Goal: Task Accomplishment & Management: Complete application form

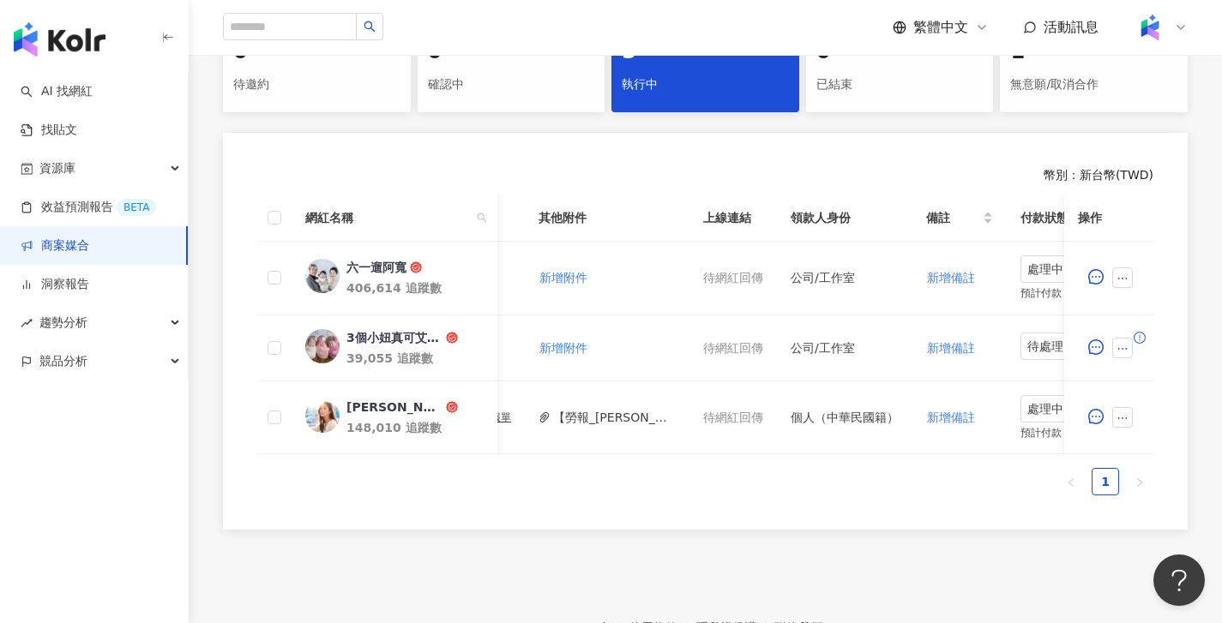
scroll to position [0, 834]
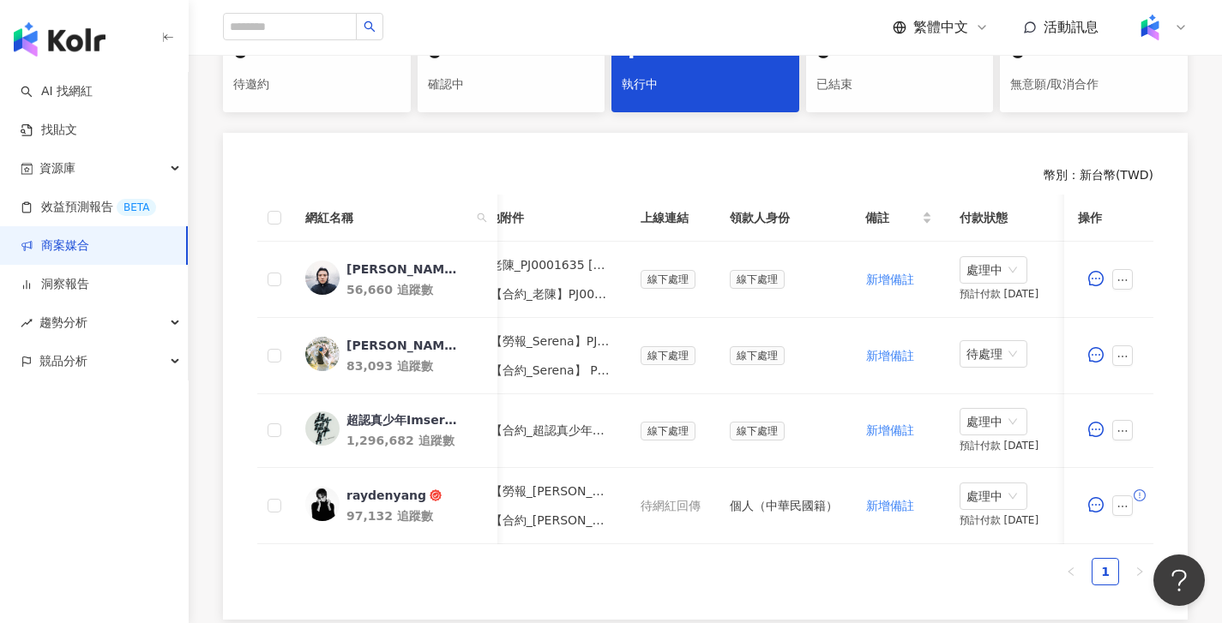
scroll to position [0, 765]
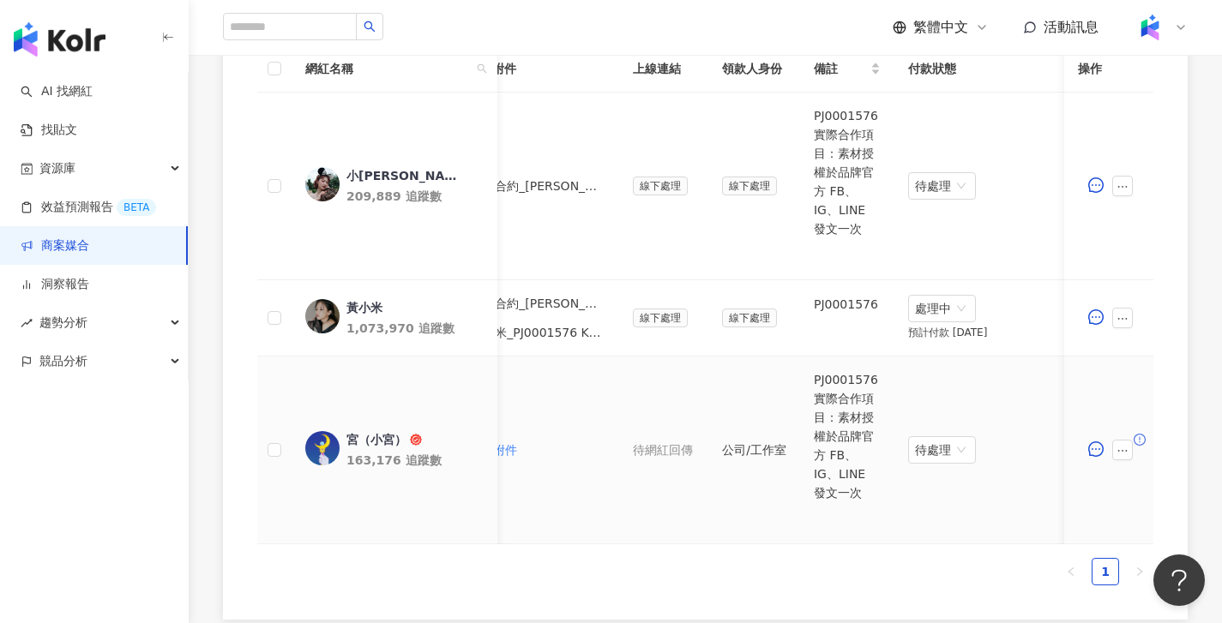
scroll to position [0, 714]
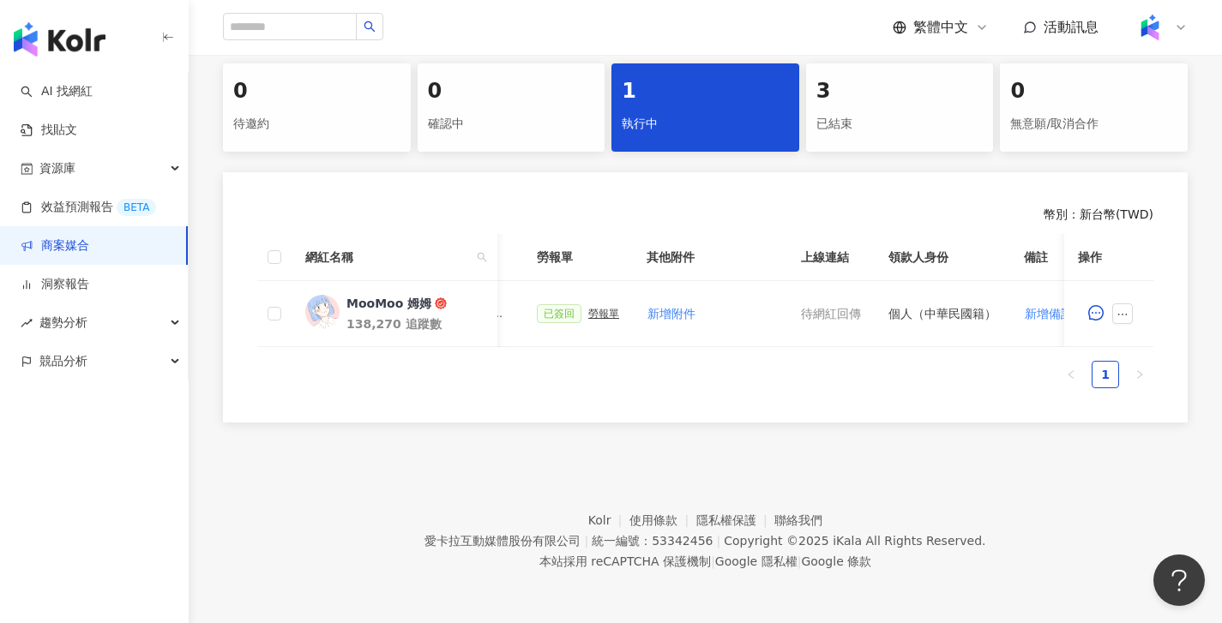
scroll to position [0, 610]
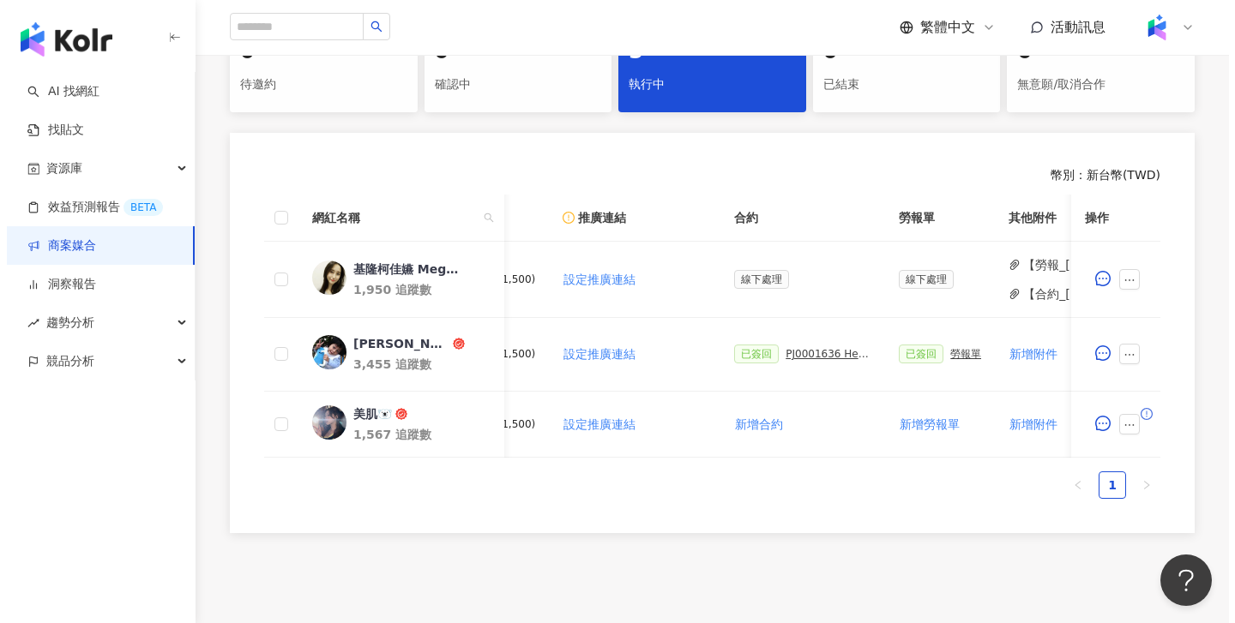
scroll to position [0, 274]
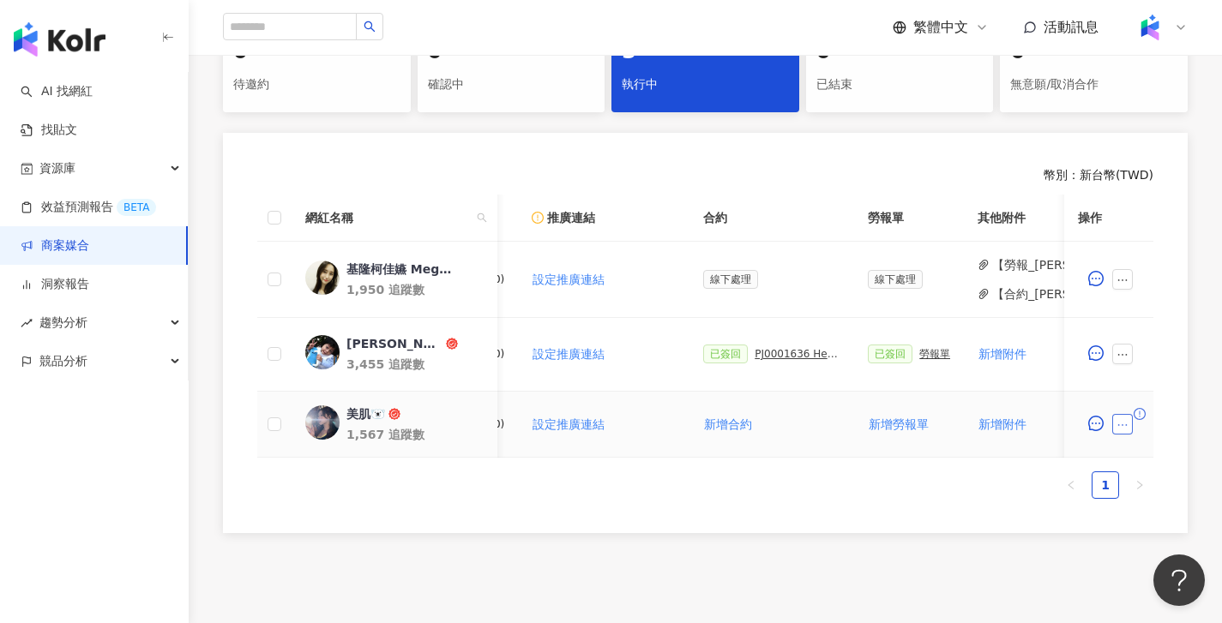
click at [1122, 427] on icon "ellipsis" at bounding box center [1122, 425] width 12 height 12
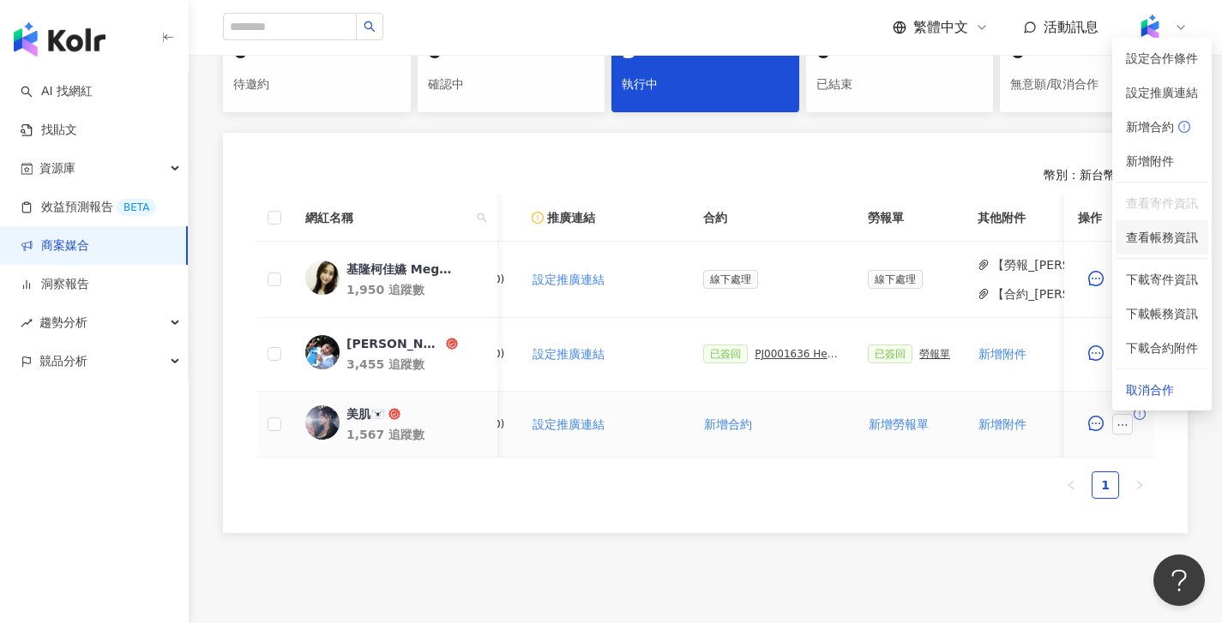
click at [1157, 226] on li "查看帳務資訊" at bounding box center [1161, 237] width 93 height 34
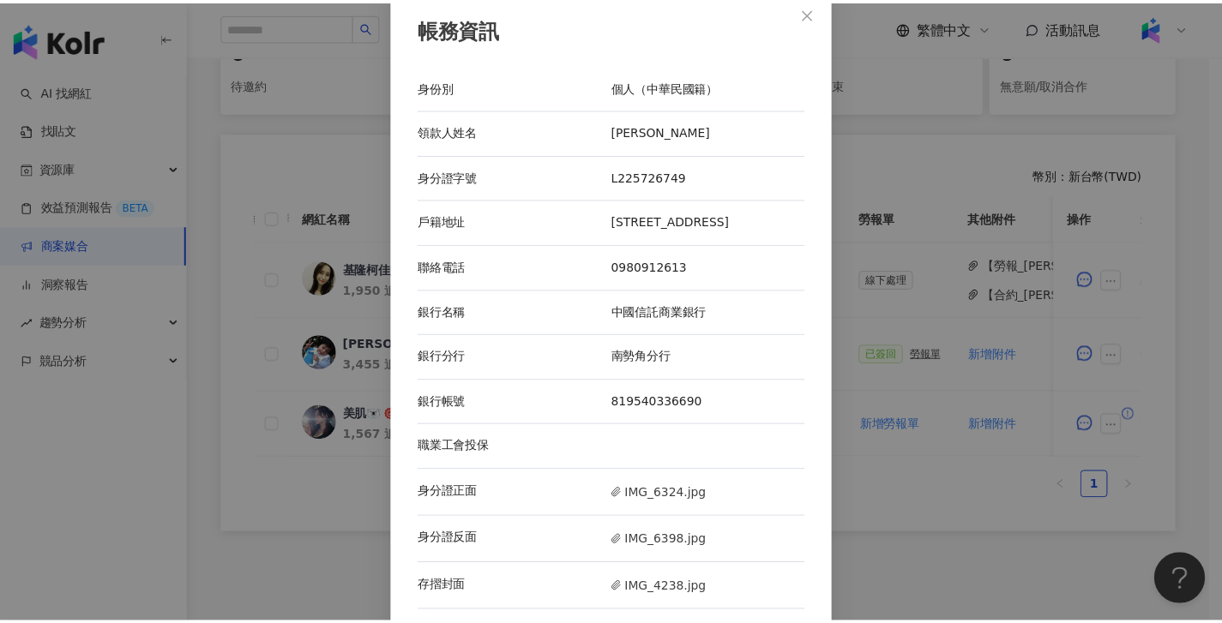
scroll to position [21, 0]
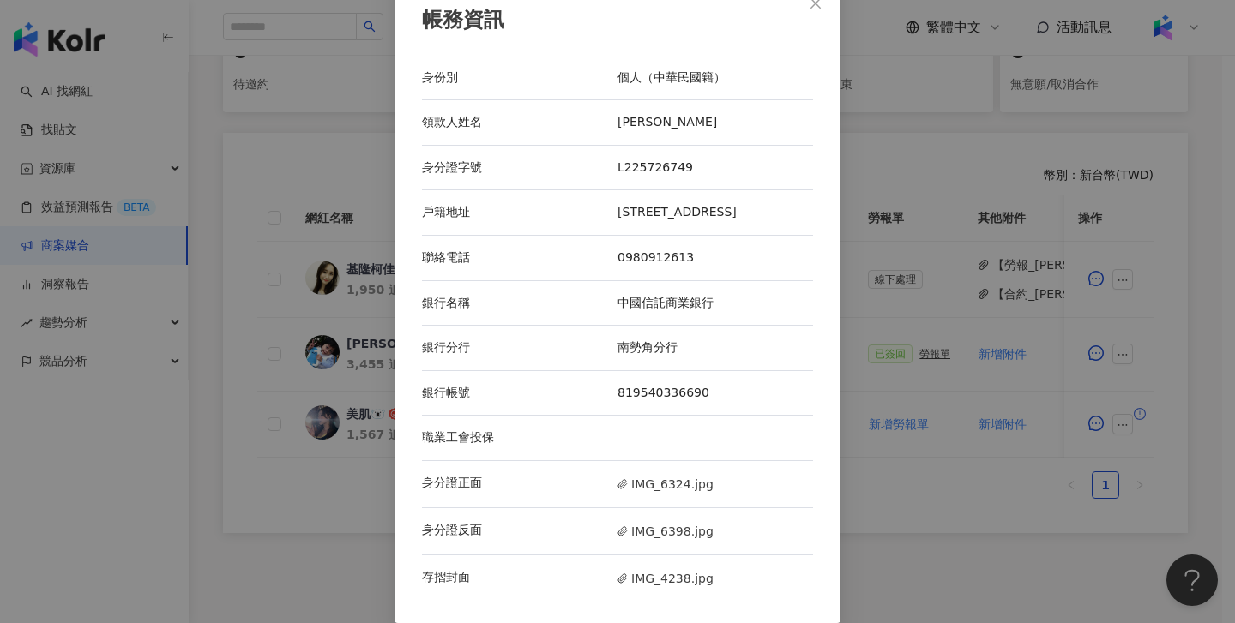
click at [671, 575] on span "IMG_4238.jpg" at bounding box center [665, 578] width 96 height 19
click at [1037, 406] on div "帳務資訊 身份別 個人（中華民國籍） 領款人姓名 曾美薺 身分證字號 L225726749 戶籍地址 [STREET_ADDRESS] 聯絡電話 [PHONE…" at bounding box center [617, 311] width 1235 height 623
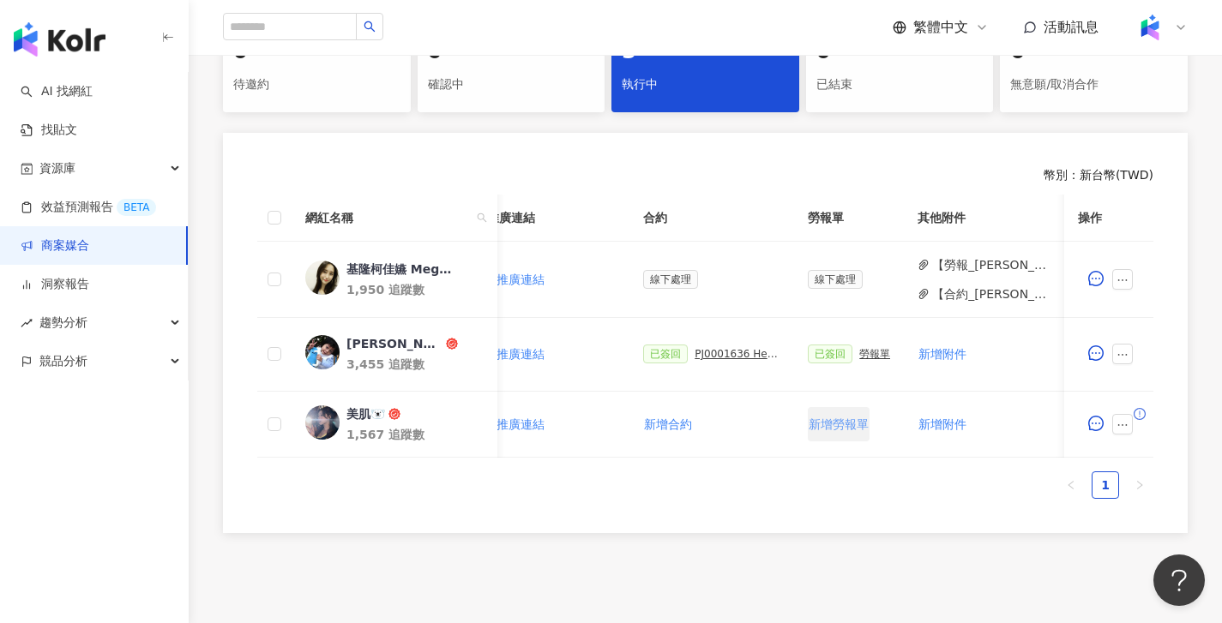
scroll to position [0, 334]
click at [851, 424] on span "新增勞報單" at bounding box center [839, 425] width 60 height 14
click at [875, 423] on div "勞報單" at bounding box center [875, 424] width 31 height 12
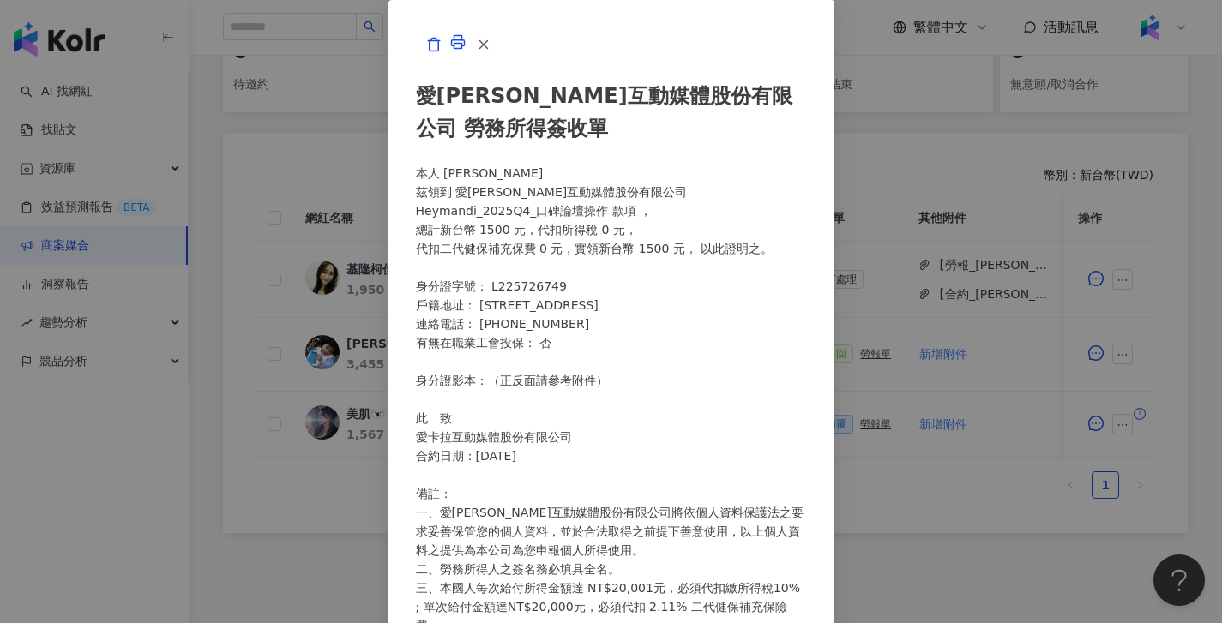
scroll to position [372, 0]
click at [1105, 459] on div "愛[PERSON_NAME]互動媒體股份有限公司 勞務所得簽收單 本人 [PERSON_NAME]領到 愛[PERSON_NAME]互動媒體股份有限公司 He…" at bounding box center [611, 311] width 1222 height 623
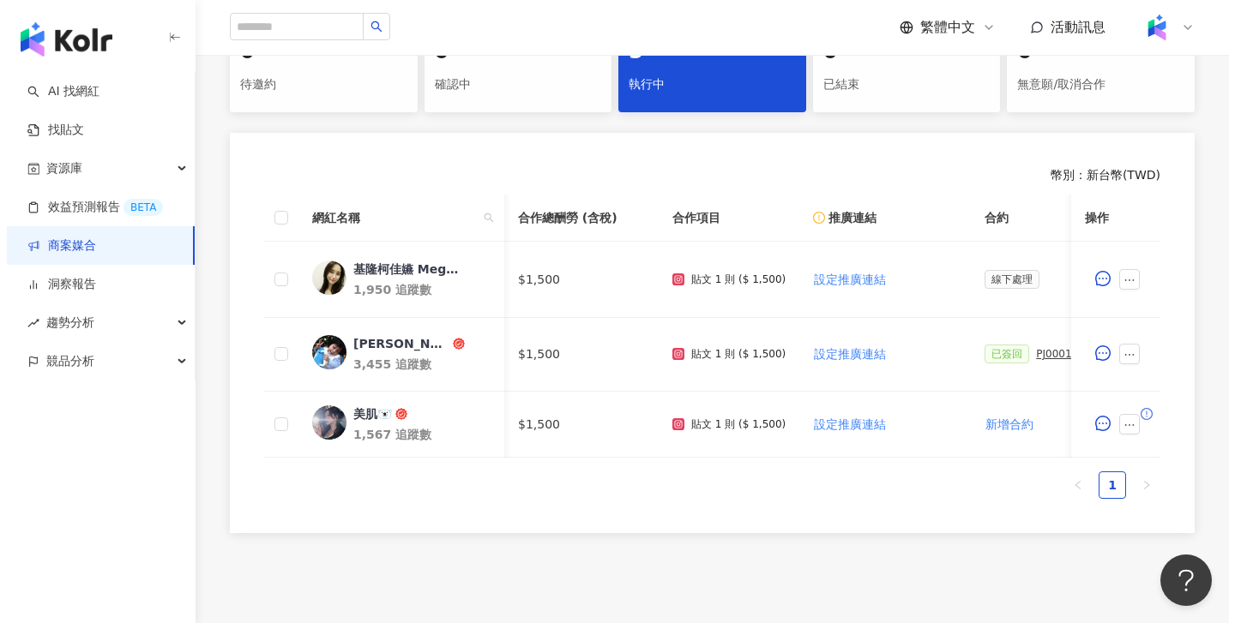
scroll to position [0, 343]
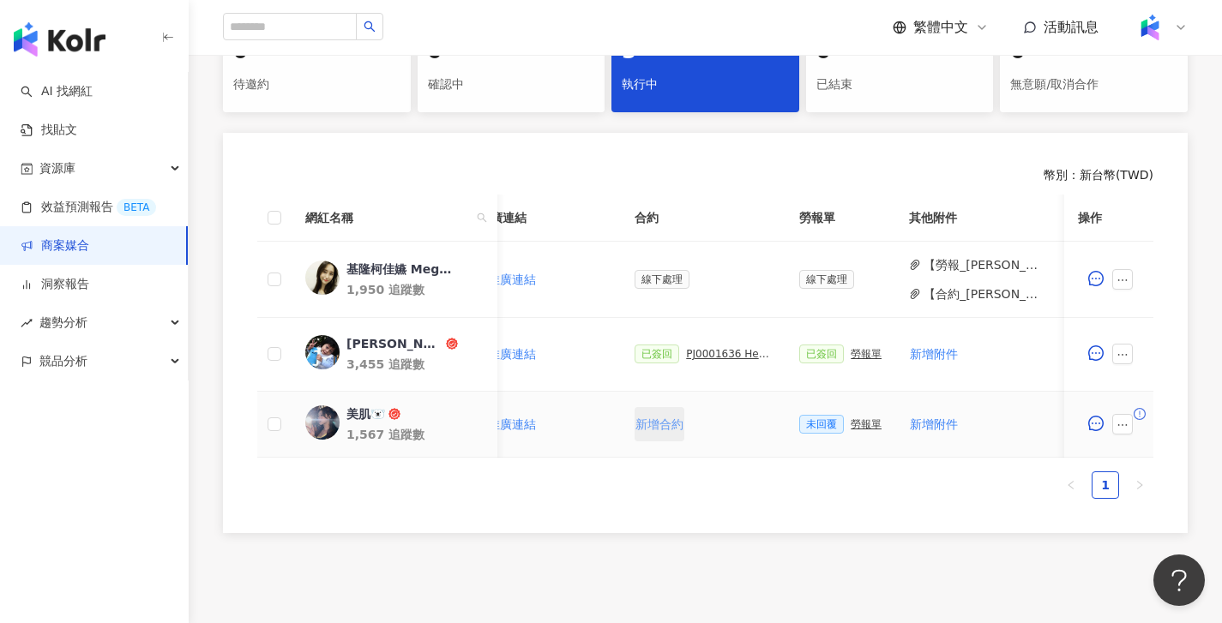
click at [661, 428] on span "新增合約" at bounding box center [659, 425] width 48 height 14
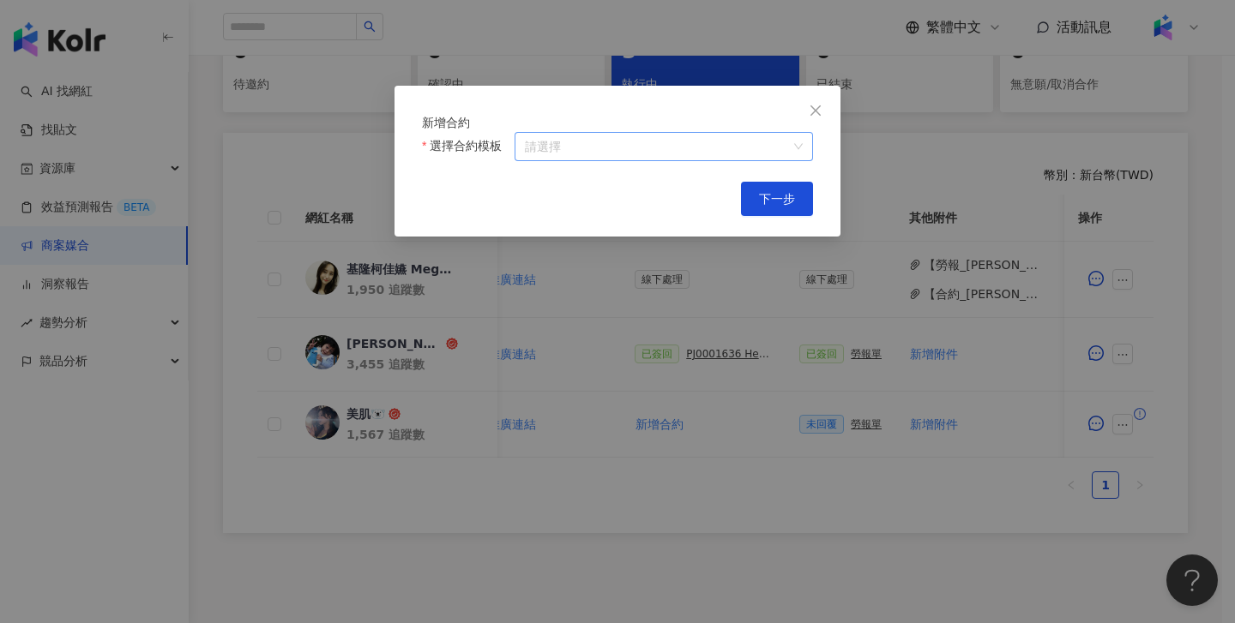
click at [694, 160] on input "選擇合約模板" at bounding box center [664, 146] width 278 height 27
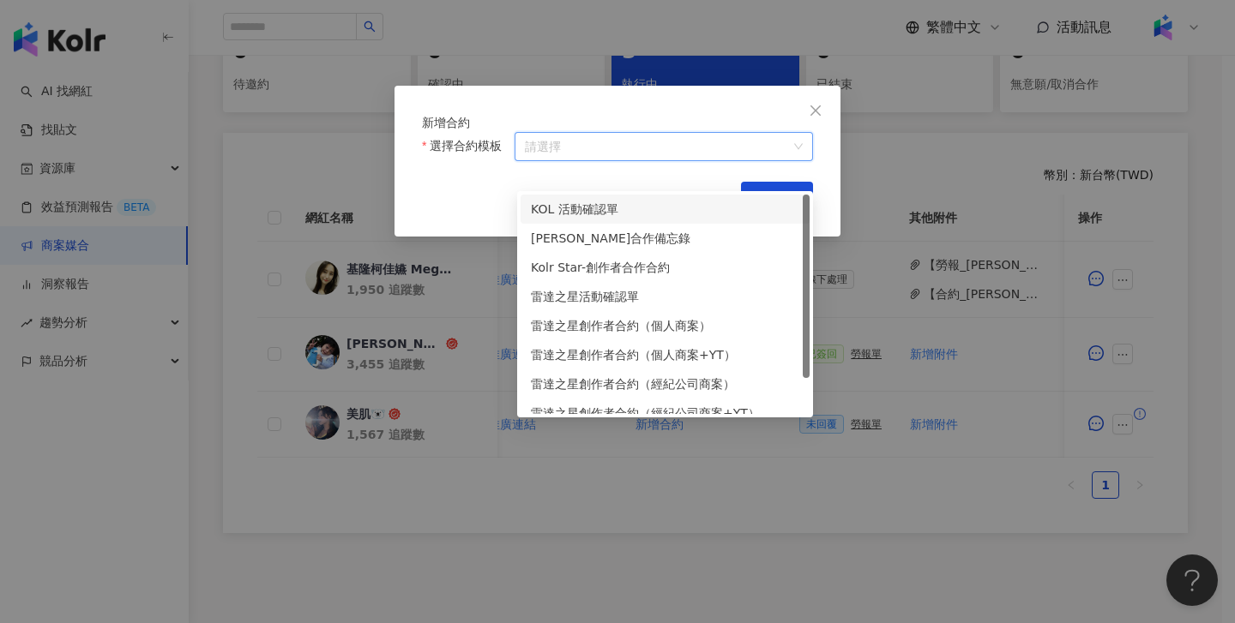
click at [616, 208] on div "KOL 活動確認單" at bounding box center [665, 209] width 268 height 19
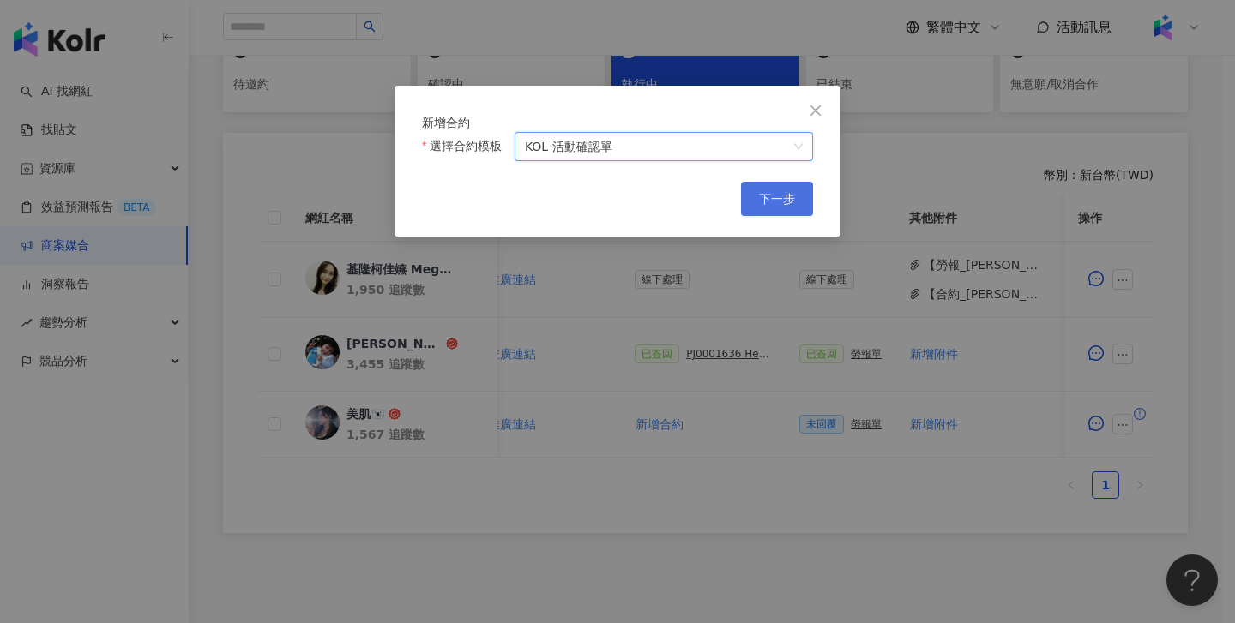
click at [772, 206] on span "下一步" at bounding box center [777, 199] width 36 height 14
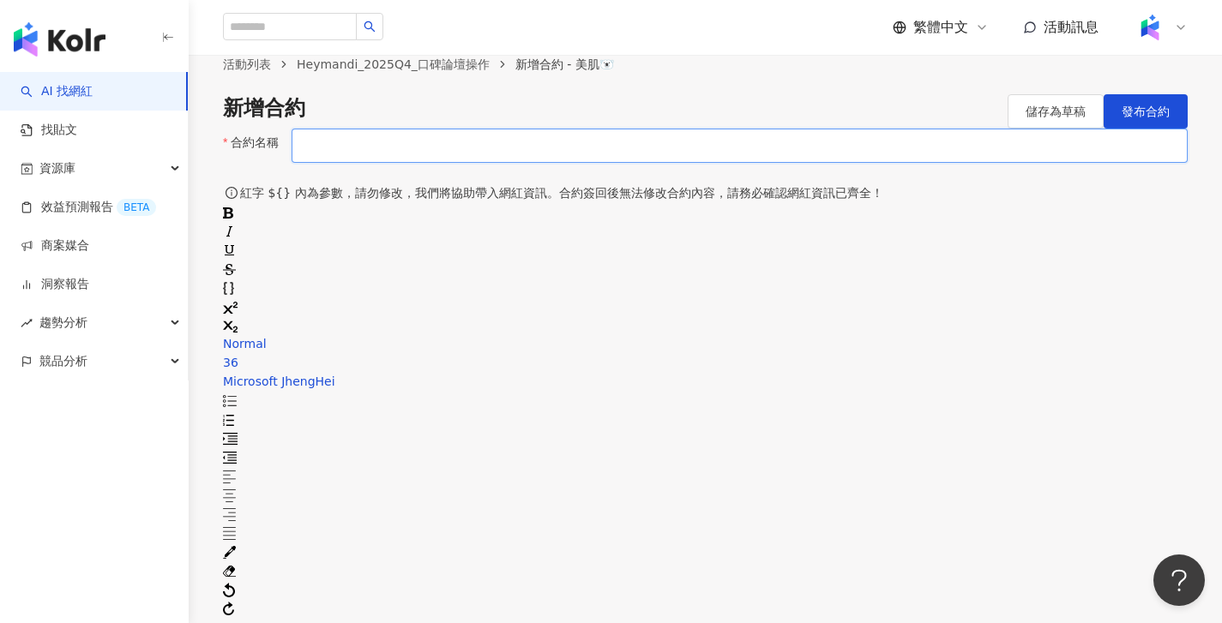
click at [385, 163] on input "合約名稱" at bounding box center [740, 146] width 896 height 34
paste input "*********"
type input "**********"
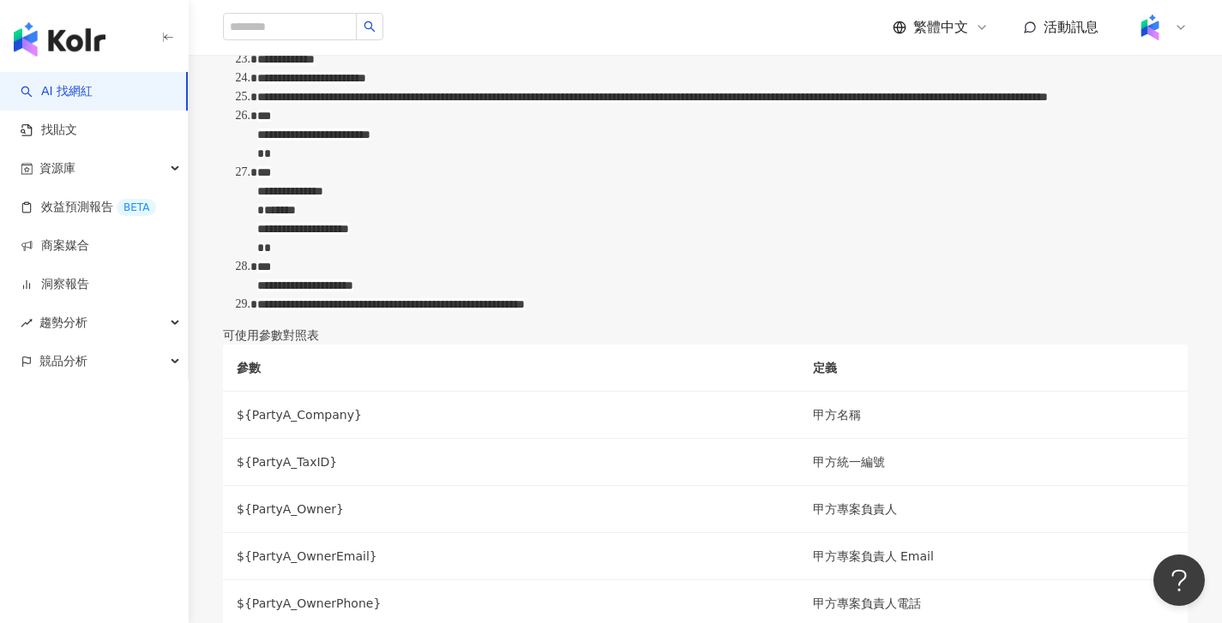
scroll to position [1583, 0]
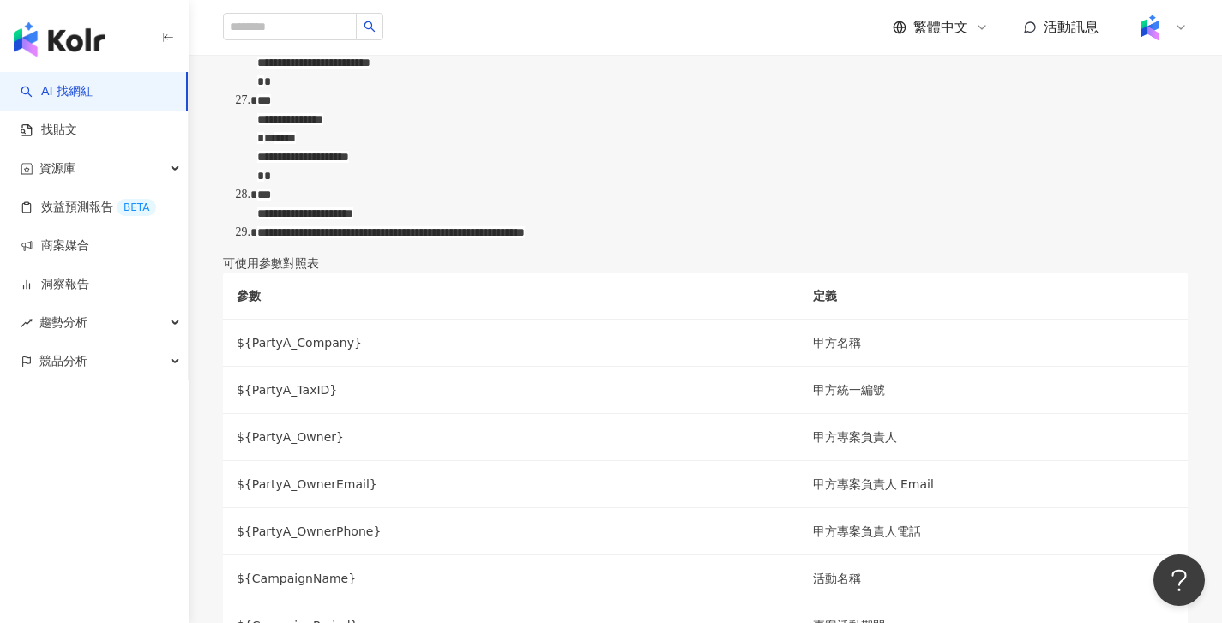
click at [925, 31] on span "**********" at bounding box center [652, 25] width 790 height 12
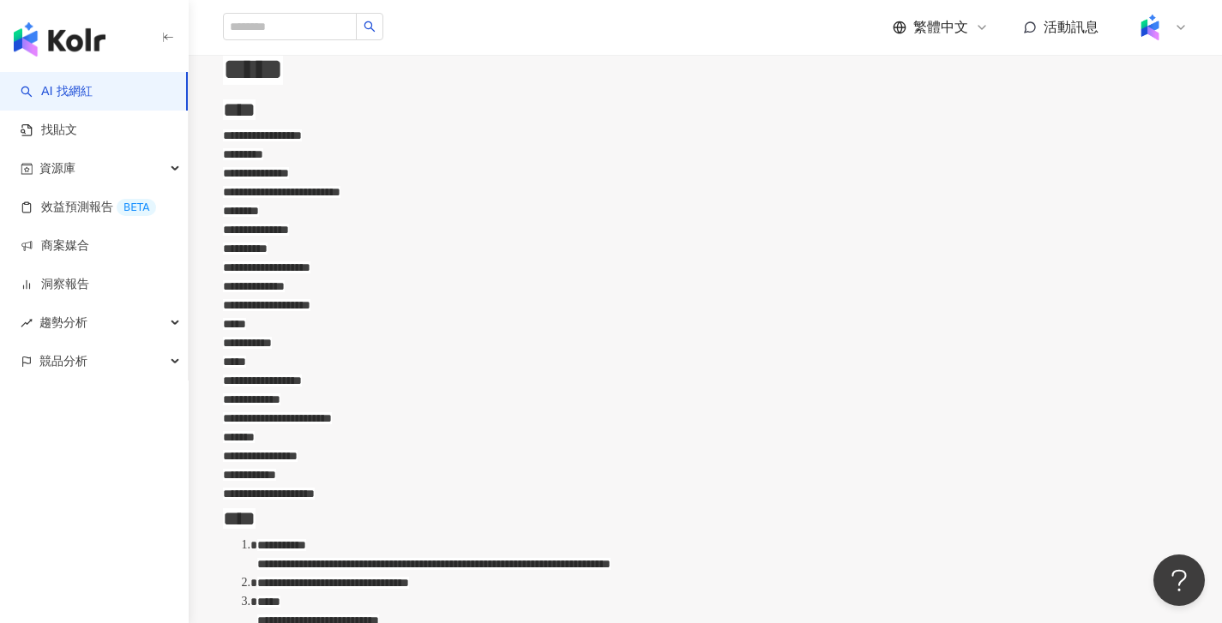
scroll to position [631, 0]
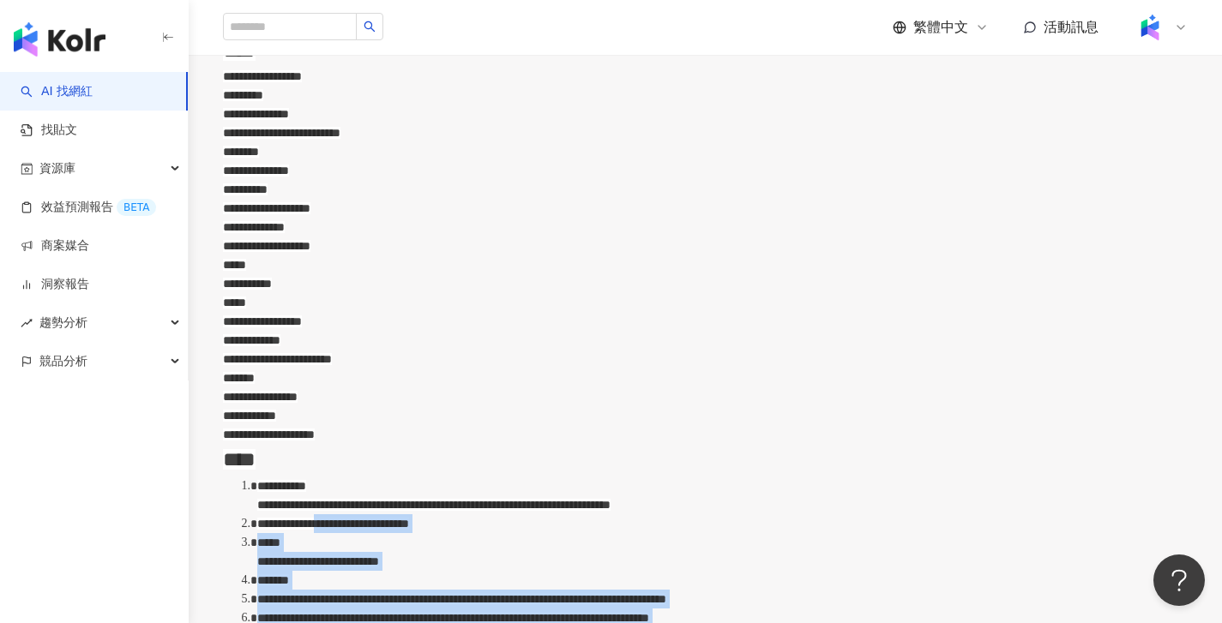
click at [409, 518] on span "**********" at bounding box center [333, 524] width 152 height 12
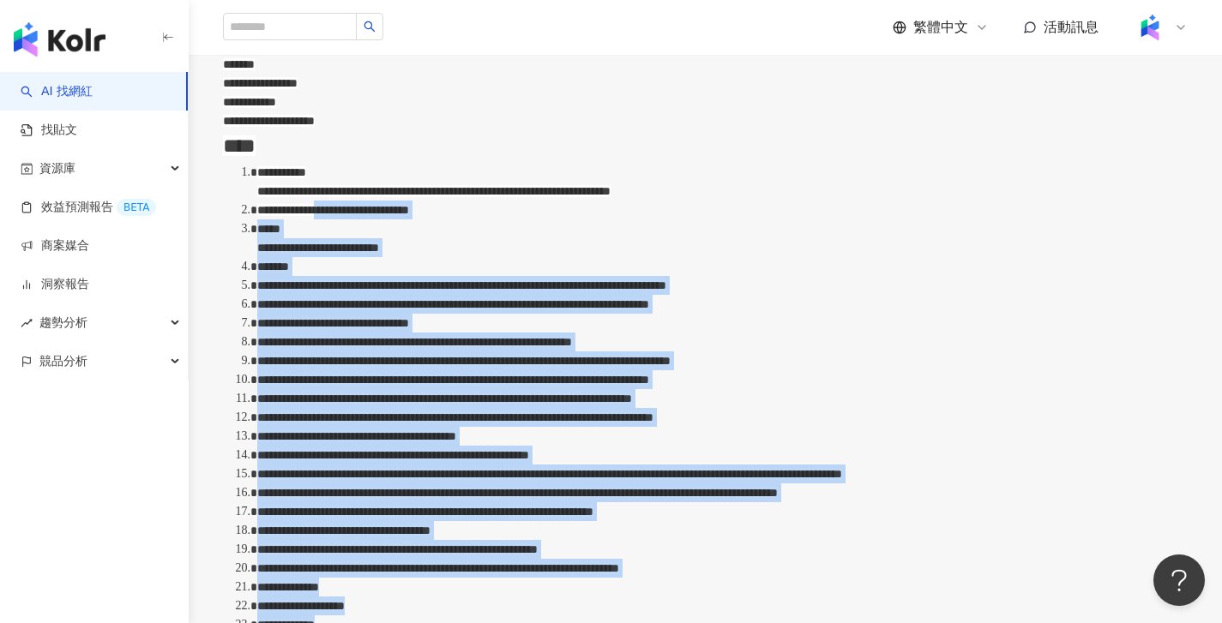
scroll to position [947, 0]
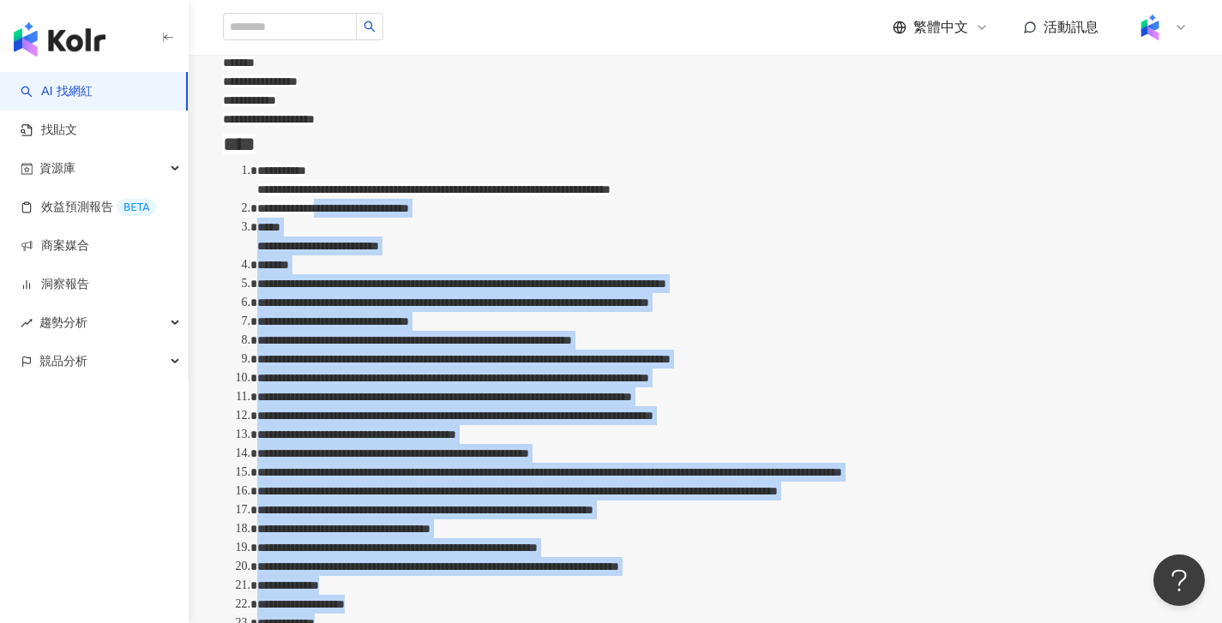
click at [609, 353] on span "**********" at bounding box center [463, 359] width 413 height 12
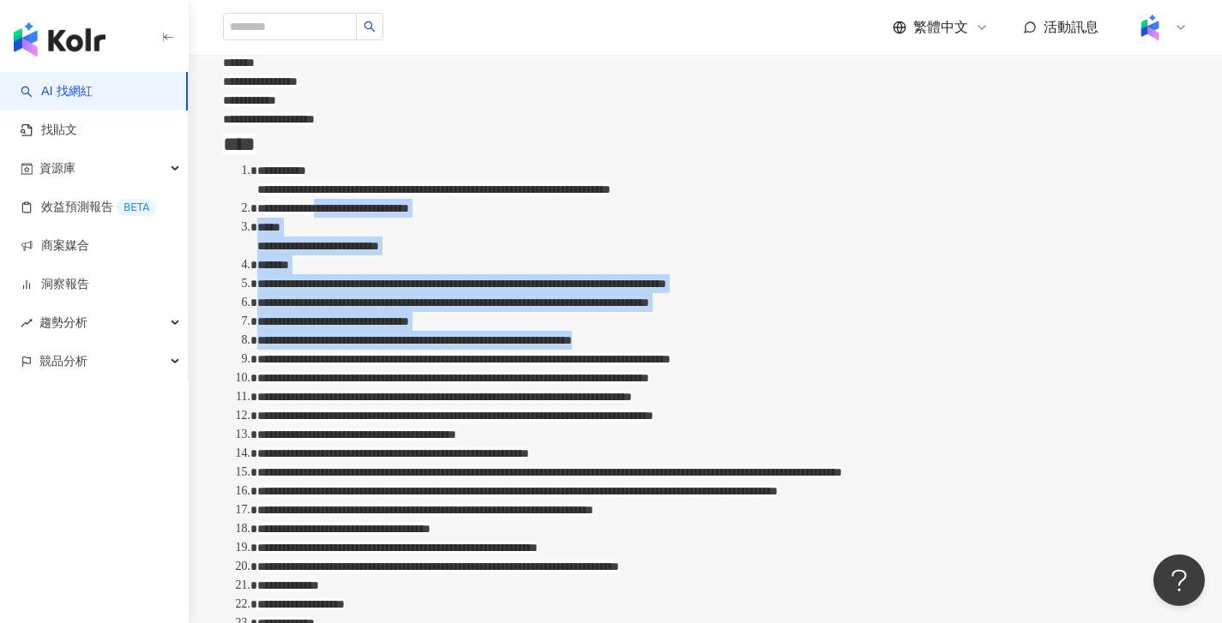
drag, startPoint x: 376, startPoint y: 300, endPoint x: 457, endPoint y: 63, distance: 250.8
click at [457, 161] on ol "**********" at bounding box center [705, 519] width 965 height 717
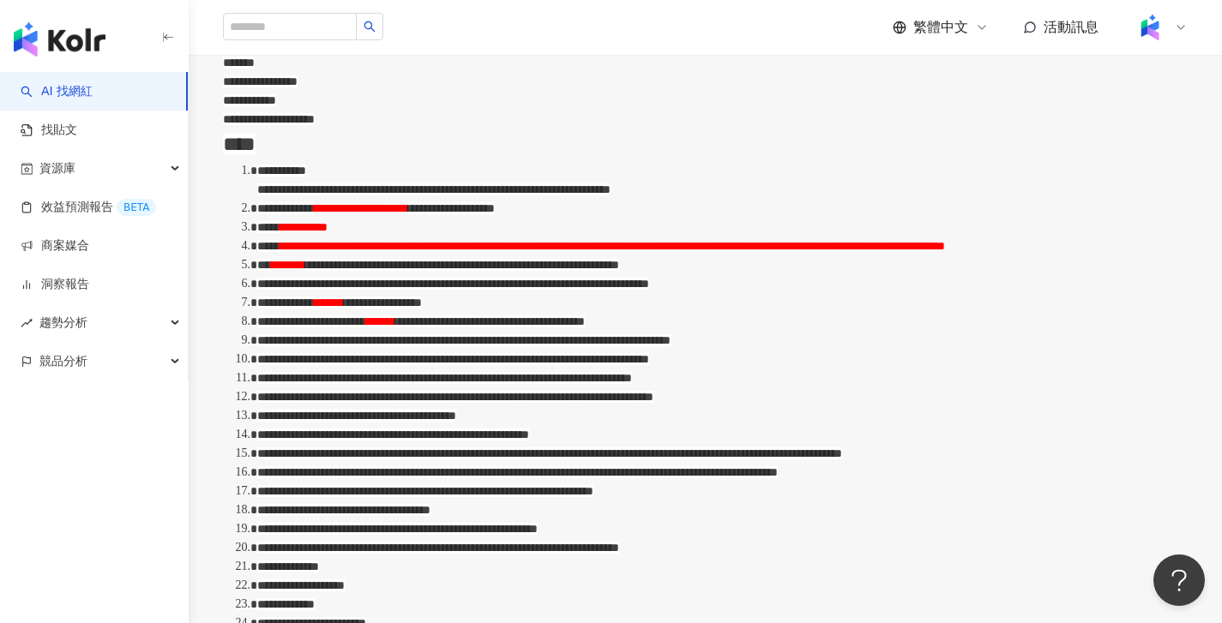
click at [646, 240] on span "**********" at bounding box center [612, 246] width 665 height 12
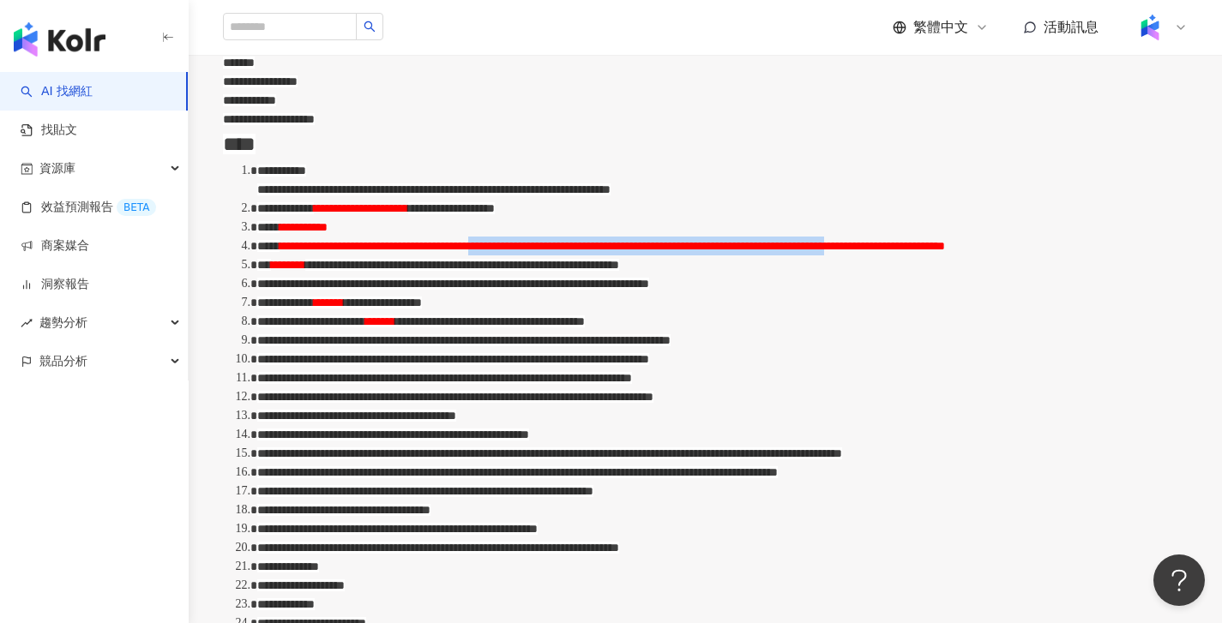
click at [799, 240] on span "**********" at bounding box center [612, 246] width 665 height 12
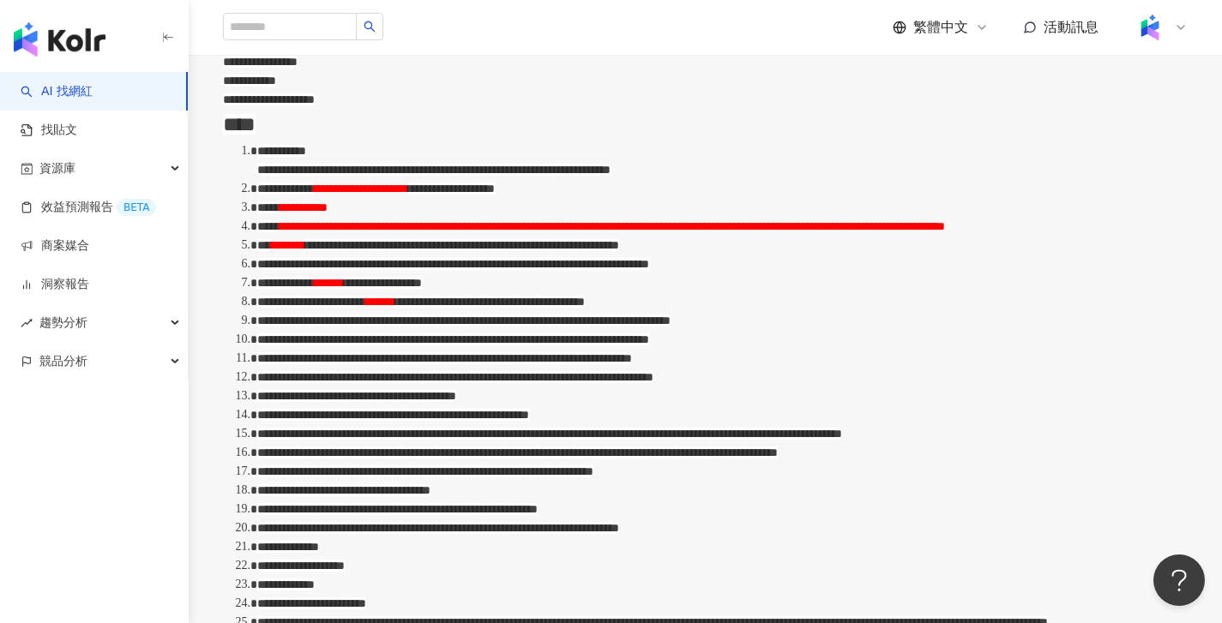
scroll to position [1098, 0]
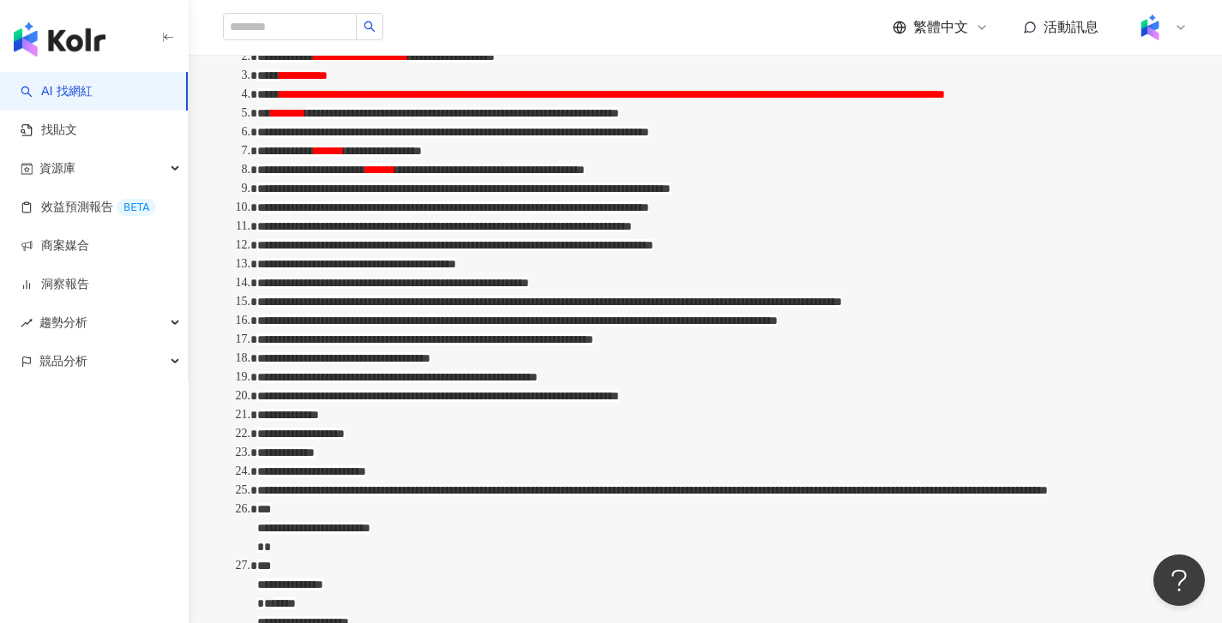
click at [372, 236] on div "**********" at bounding box center [722, 226] width 930 height 19
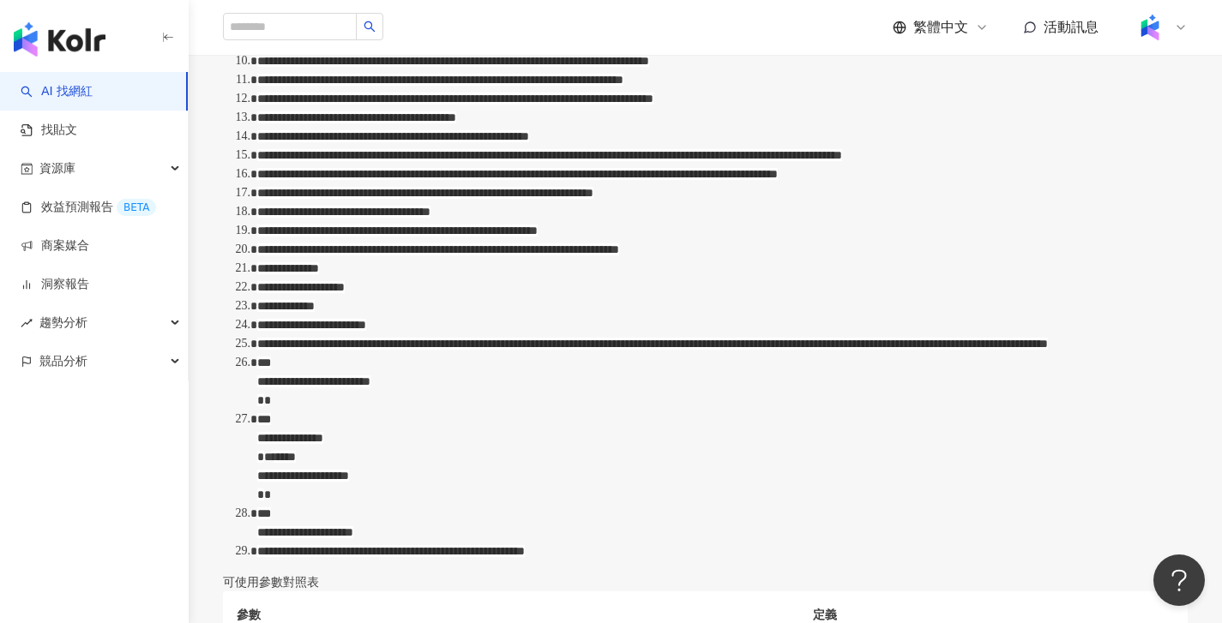
scroll to position [1638, 0]
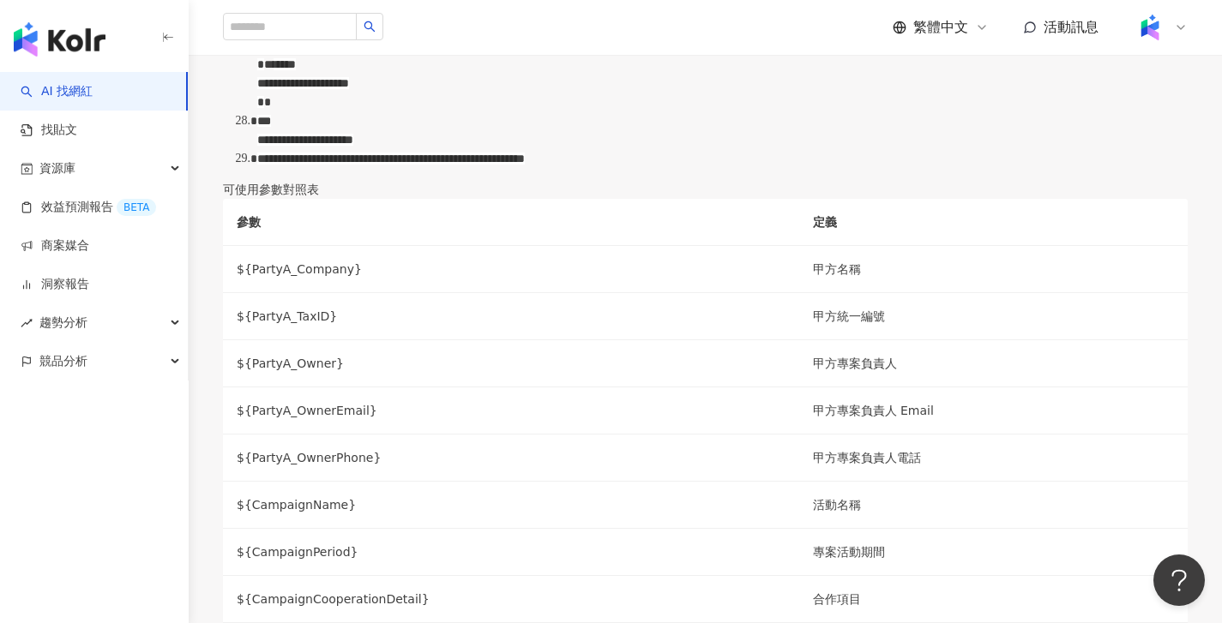
drag, startPoint x: 404, startPoint y: 135, endPoint x: 470, endPoint y: 140, distance: 66.2
paste div "rdw-editor"
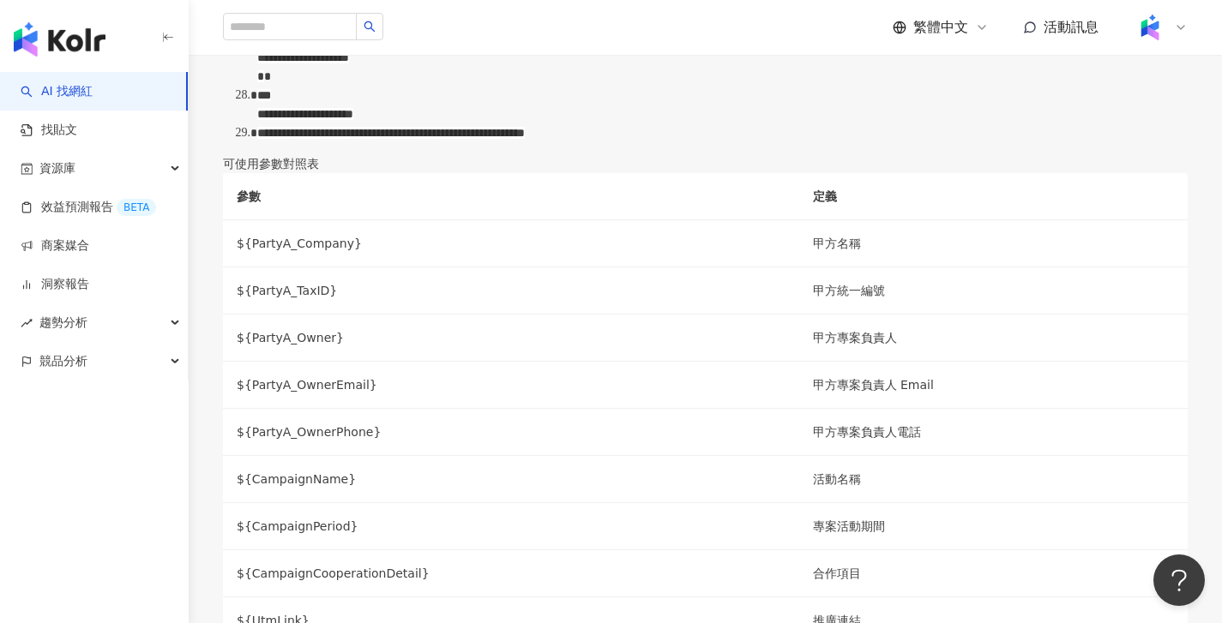
drag, startPoint x: 505, startPoint y: 135, endPoint x: 455, endPoint y: 137, distance: 49.8
copy span "**********"
drag, startPoint x: 760, startPoint y: 138, endPoint x: 836, endPoint y: 136, distance: 75.5
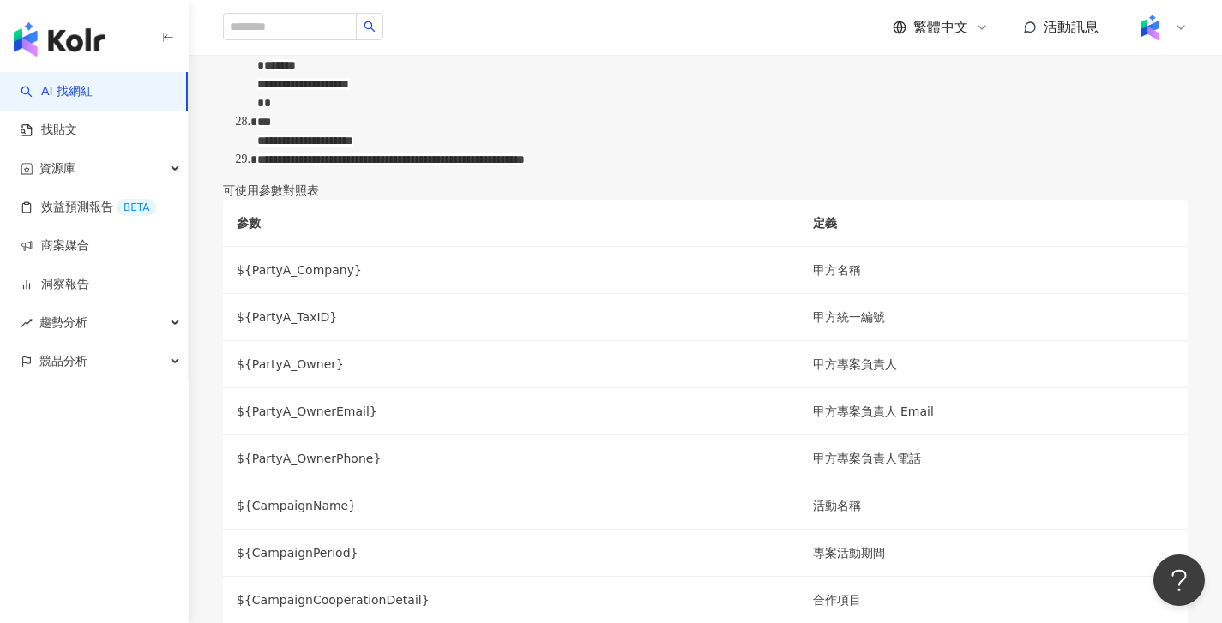
drag, startPoint x: 784, startPoint y: 329, endPoint x: 929, endPoint y: 326, distance: 144.1
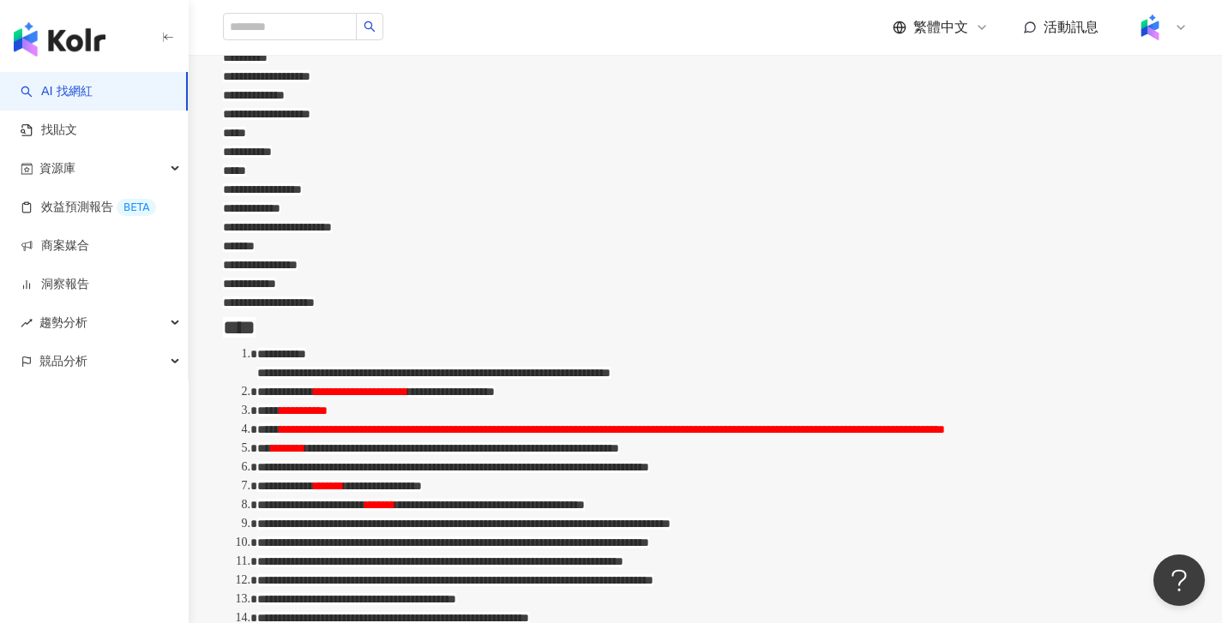
scroll to position [0, 0]
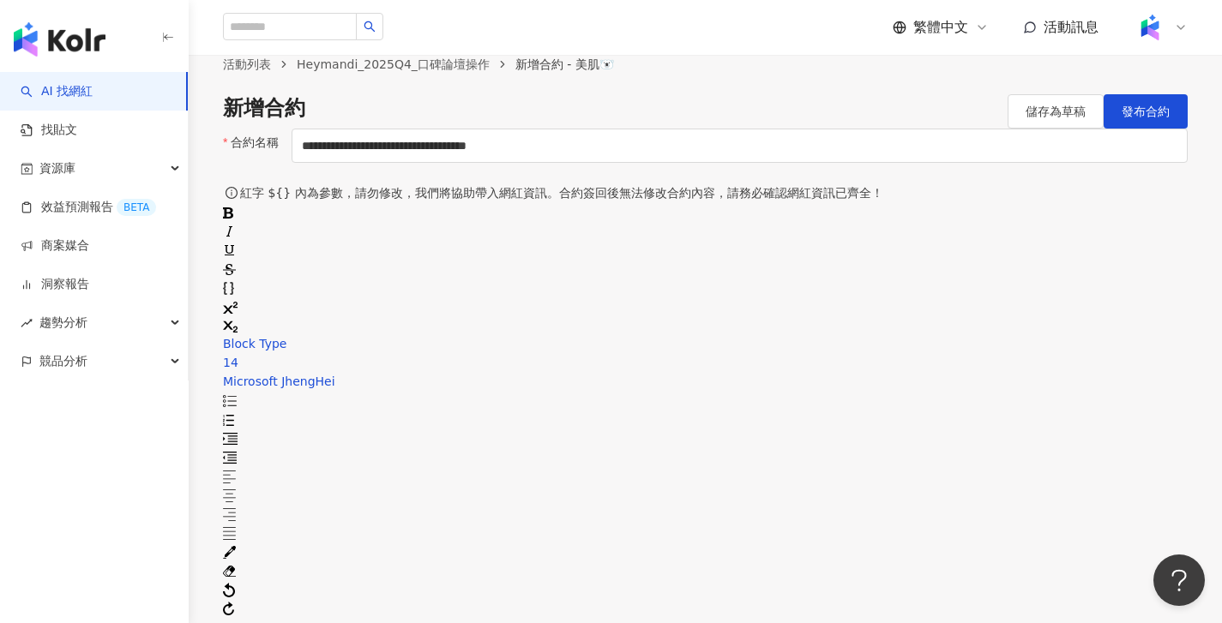
click at [1028, 118] on span "儲存為草稿" at bounding box center [1055, 112] width 60 height 14
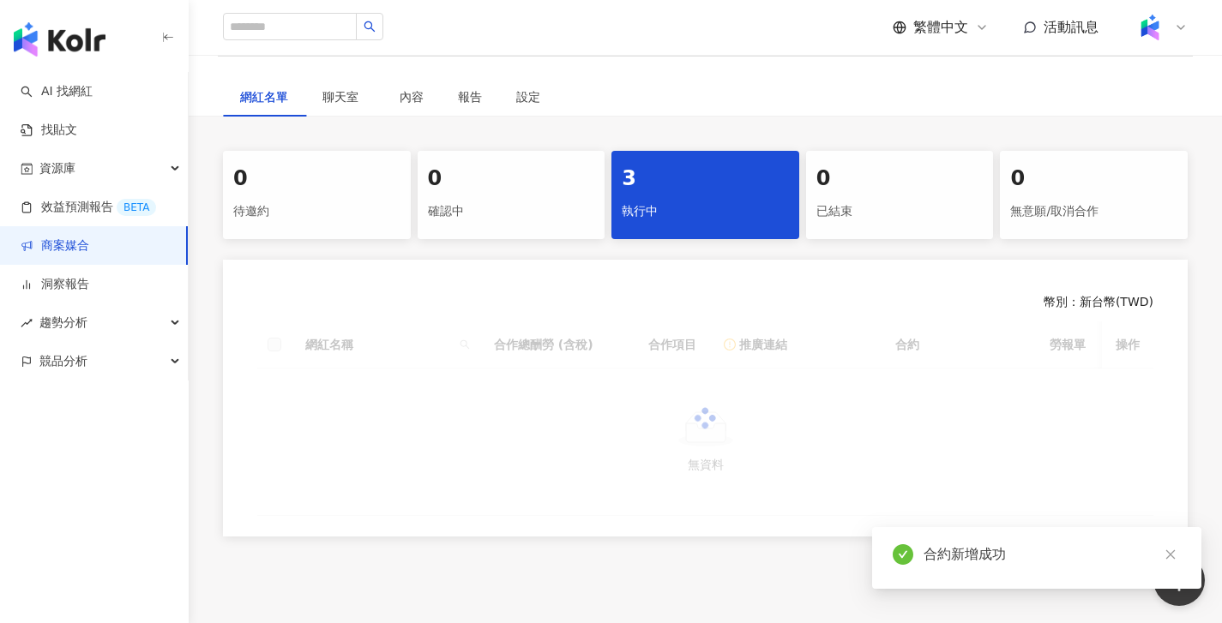
scroll to position [394, 0]
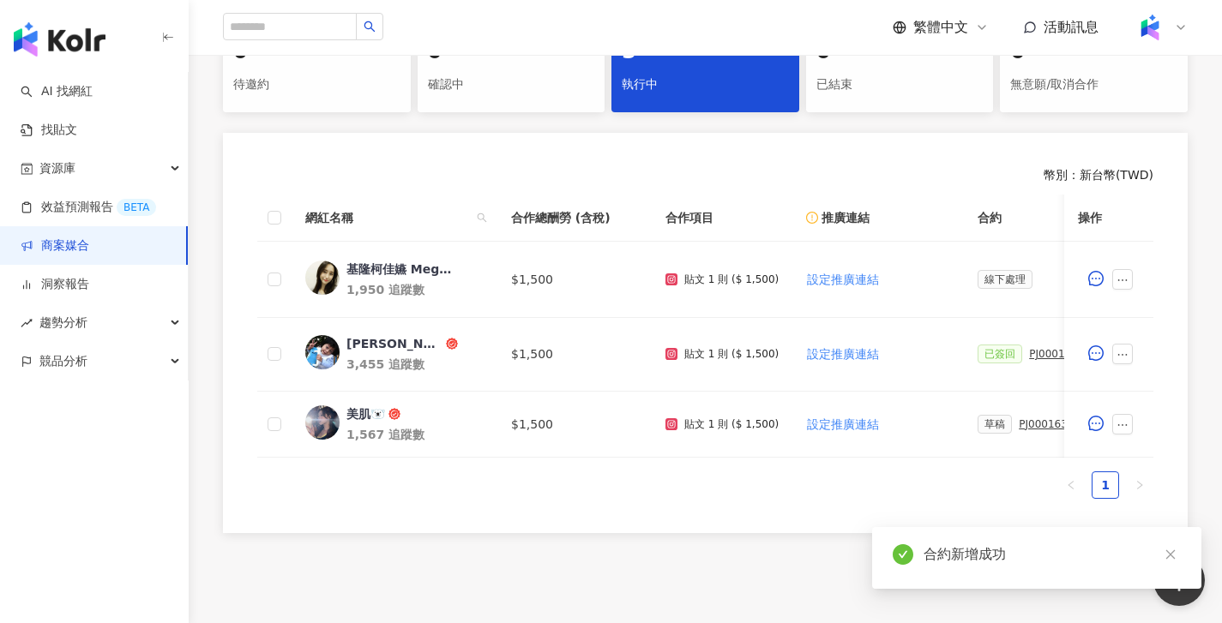
drag, startPoint x: 652, startPoint y: 470, endPoint x: 766, endPoint y: 469, distance: 114.0
click at [766, 469] on div "網紅名稱 合作總酬勞 (含稅) 合作項目 推廣連結 合約 勞報單 其他附件 上線連結 領款人身份 備註 付款狀態 操作 [PERSON_NAME]🌹 汪汪 1…" at bounding box center [705, 347] width 896 height 304
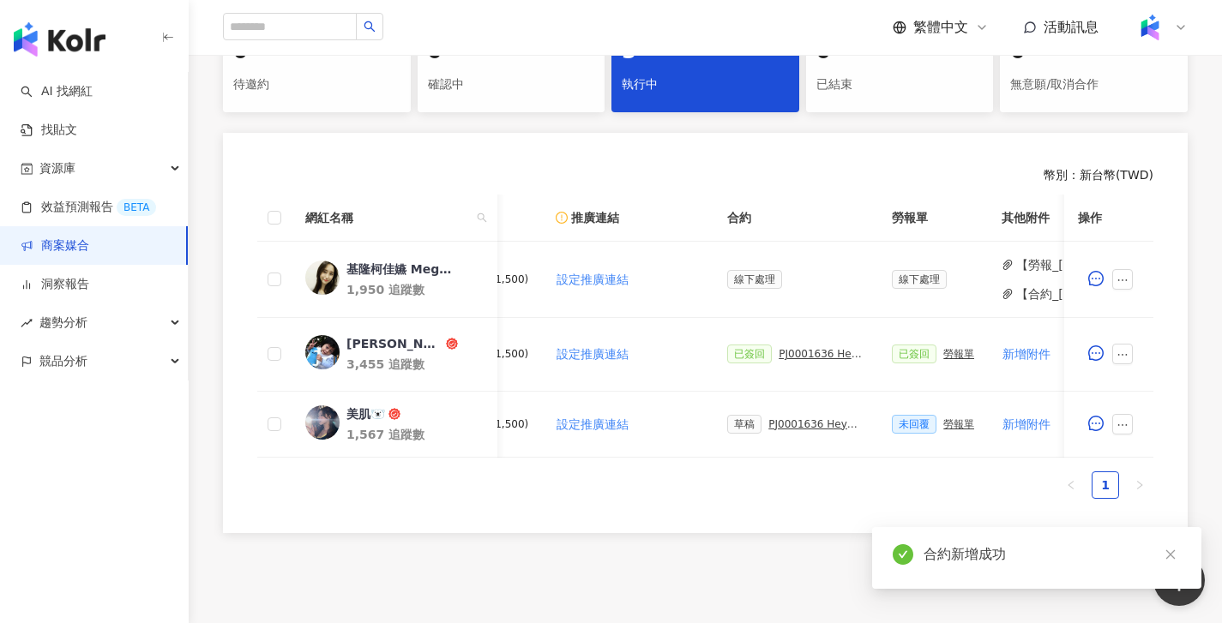
scroll to position [0, 351]
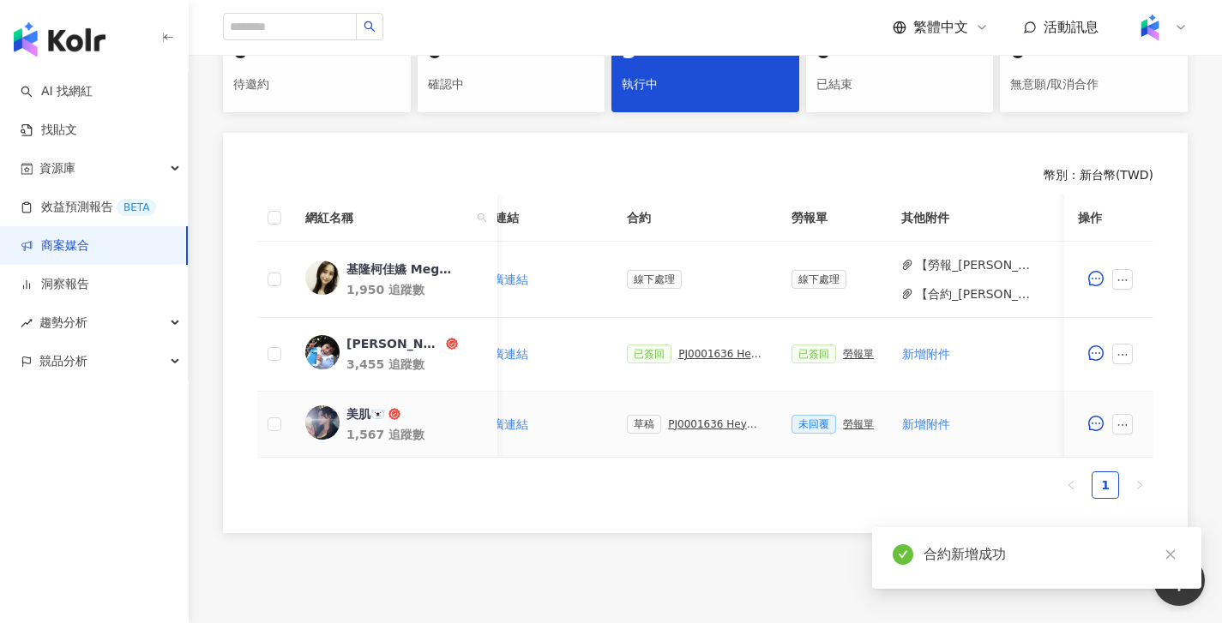
click at [689, 427] on div "PJ0001636 Heymandi_2025Q4_口碑論壇操作_活動確認單" at bounding box center [716, 424] width 96 height 12
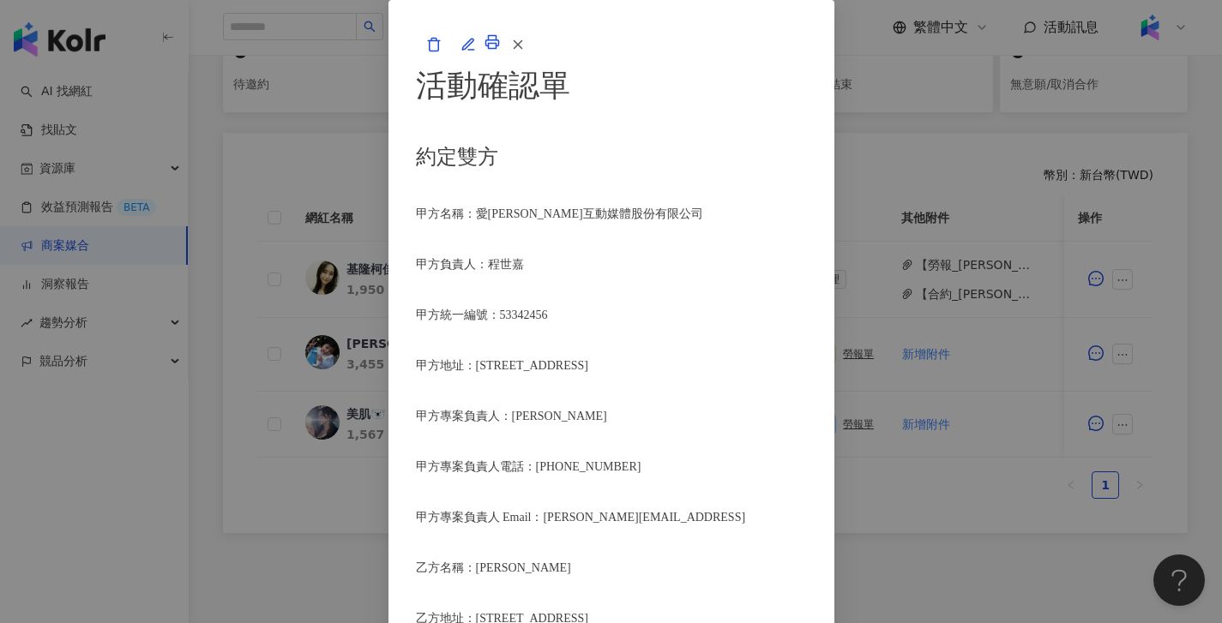
scroll to position [2002, 0]
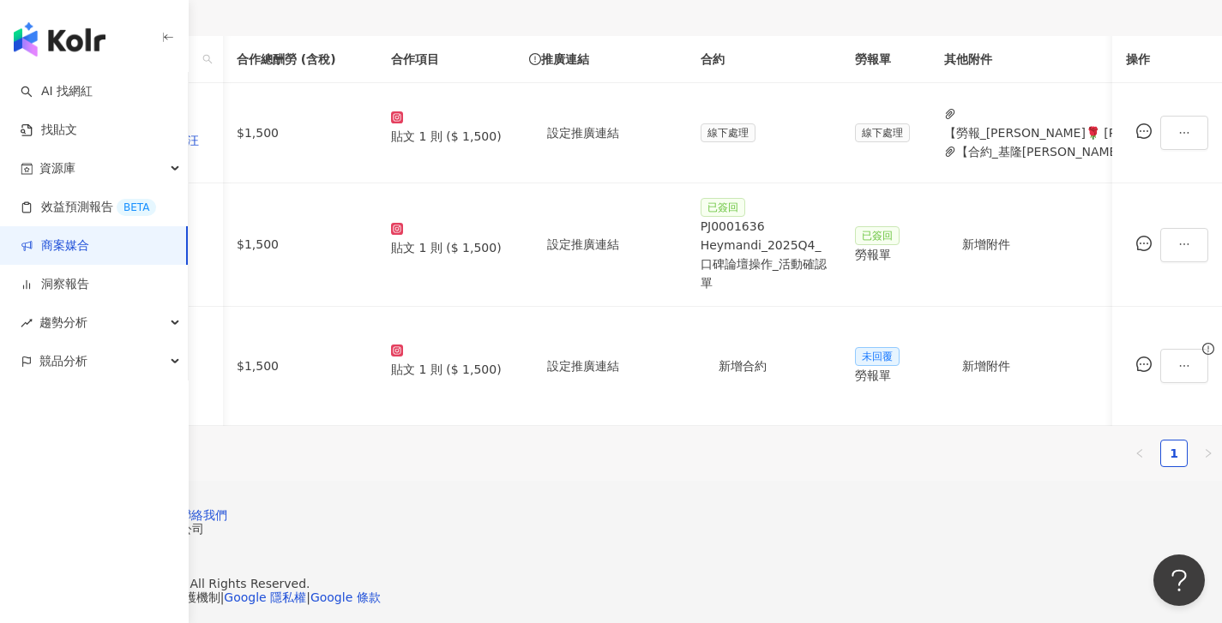
scroll to position [0, 321]
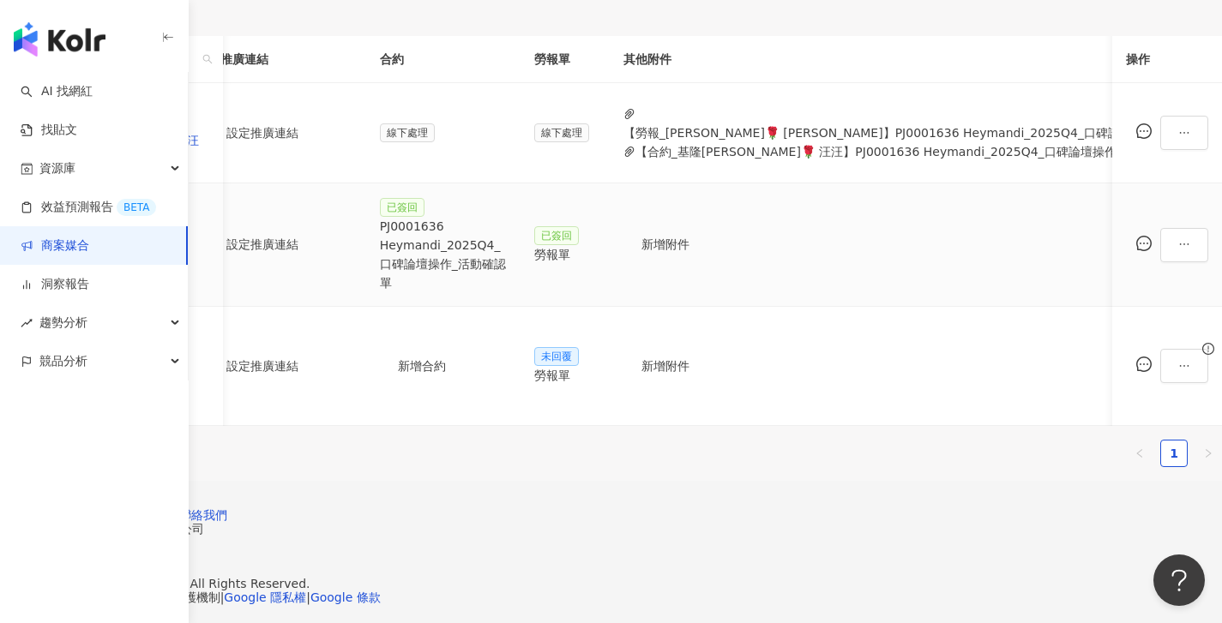
click at [507, 238] on div "已簽回 PJ0001636 Heymandi_2025Q4_口碑論壇操作_活動確認單" at bounding box center [443, 244] width 127 height 95
click at [507, 230] on div "PJ0001636 Heymandi_2025Q4_口碑論壇操作_活動確認單" at bounding box center [443, 254] width 127 height 75
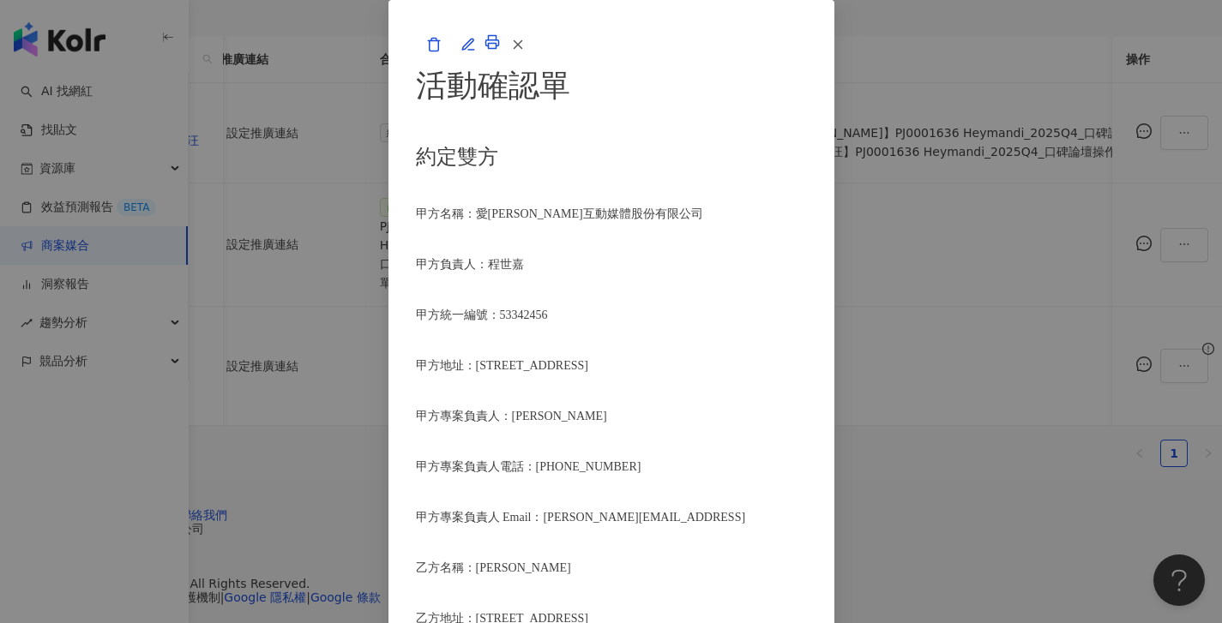
scroll to position [2142, 0]
drag, startPoint x: 415, startPoint y: 260, endPoint x: 464, endPoint y: 458, distance: 204.0
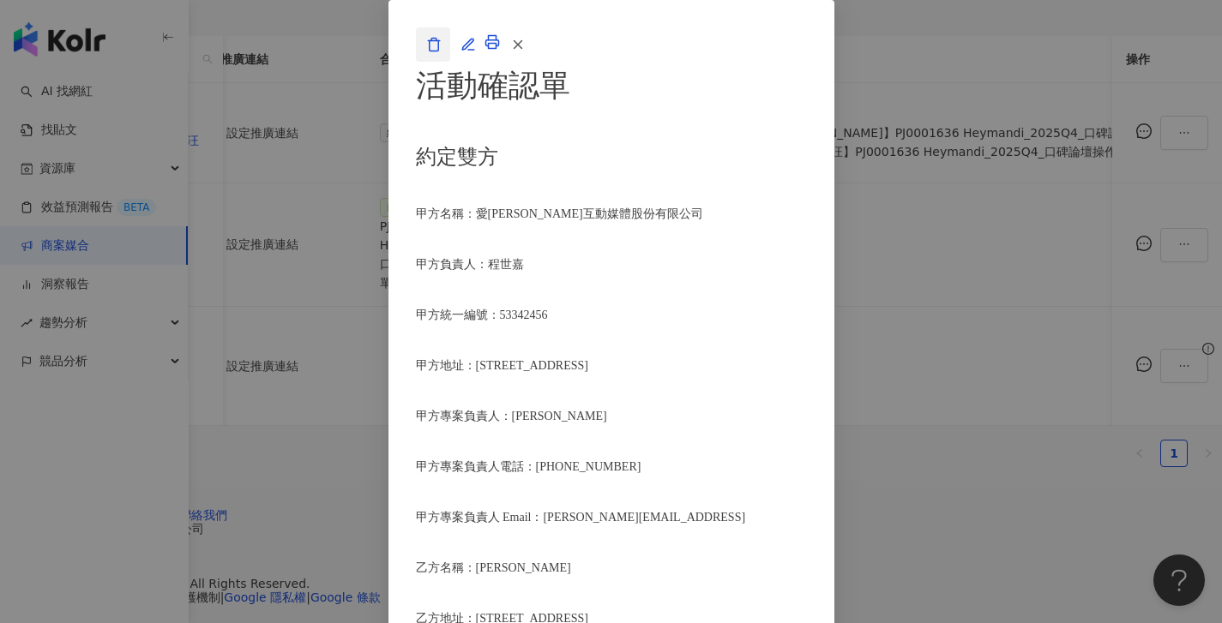
copy ol "Heymandi_2025Q4_口碑論壇操作 專案活動條件，不得取消確認單或中途終止。 合作項目： Threads貼文一則 執行時間： 乙方應於2025年9月…"
drag, startPoint x: 651, startPoint y: 457, endPoint x: 470, endPoint y: 286, distance: 249.3
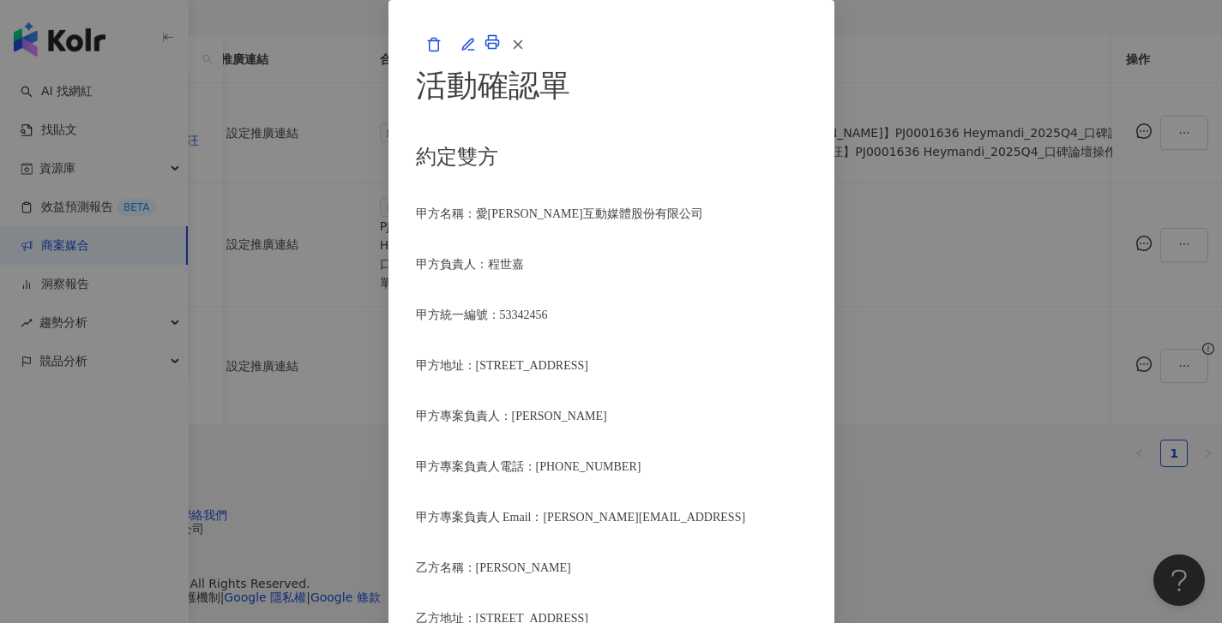
copy ol "Heymandi_2025Q4_口碑論壇操作 專案活動條件，不得取消確認單或中途終止。 合作項目： Threads貼文一則 執行時間： 乙方應於2025年9月…"
drag, startPoint x: 167, startPoint y: 454, endPoint x: 219, endPoint y: 451, distance: 51.5
click at [167, 454] on div "活動確認單 約定雙方 甲方名稱：愛卡拉互動媒體股份有限公司 甲方負責人：程世嘉 甲方統一編號：53342456 甲方地址：104 台北市中山區南京東路二段16…" at bounding box center [611, 311] width 1222 height 623
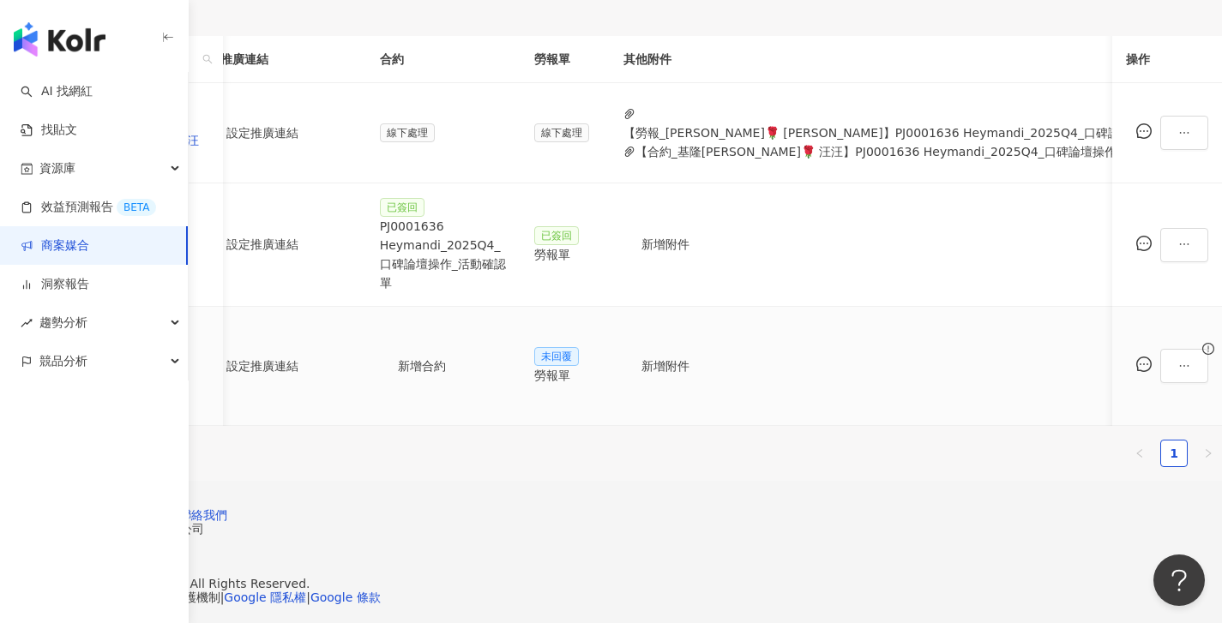
click at [209, 355] on div "美肌🐻‍❄️" at bounding box center [128, 364] width 161 height 19
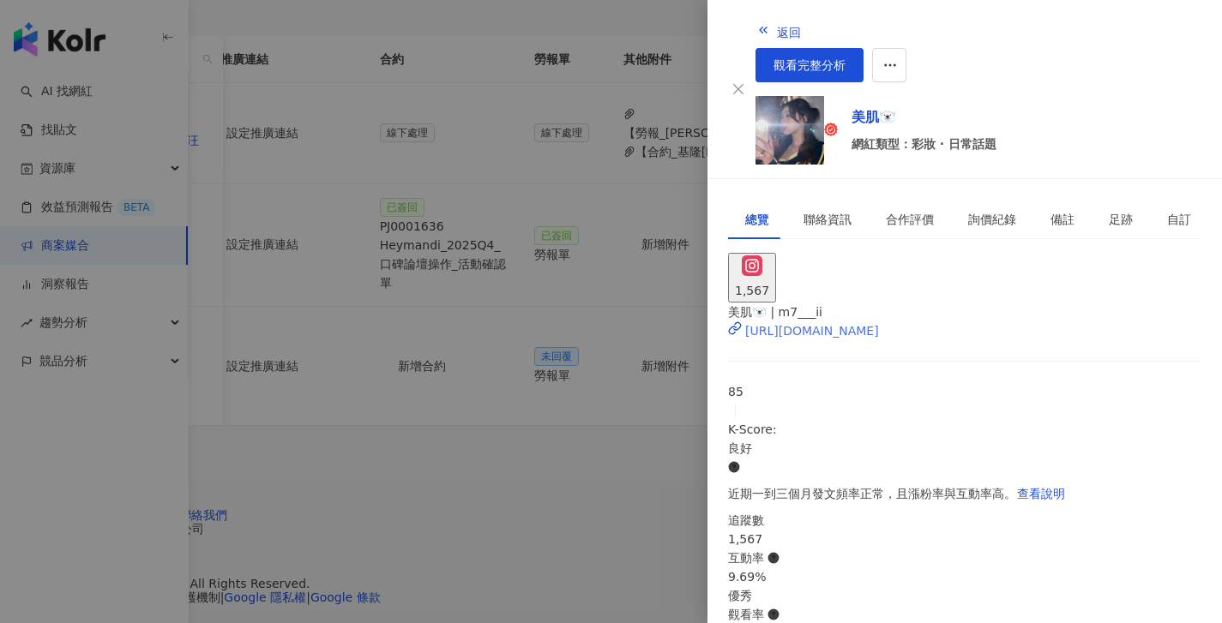
click at [820, 322] on div "https://www.instagram.com/m7___ii/" at bounding box center [812, 331] width 134 height 19
click at [583, 351] on div at bounding box center [611, 311] width 1222 height 623
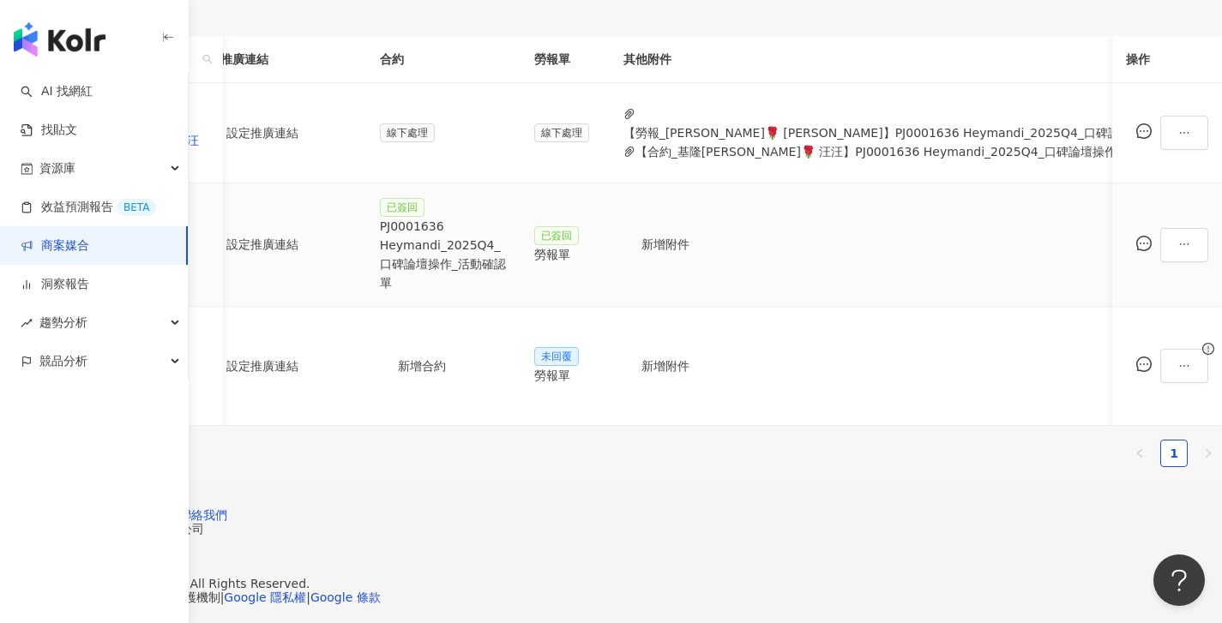
click at [507, 232] on div "PJ0001636 Heymandi_2025Q4_口碑論壇操作_活動確認單" at bounding box center [443, 254] width 127 height 75
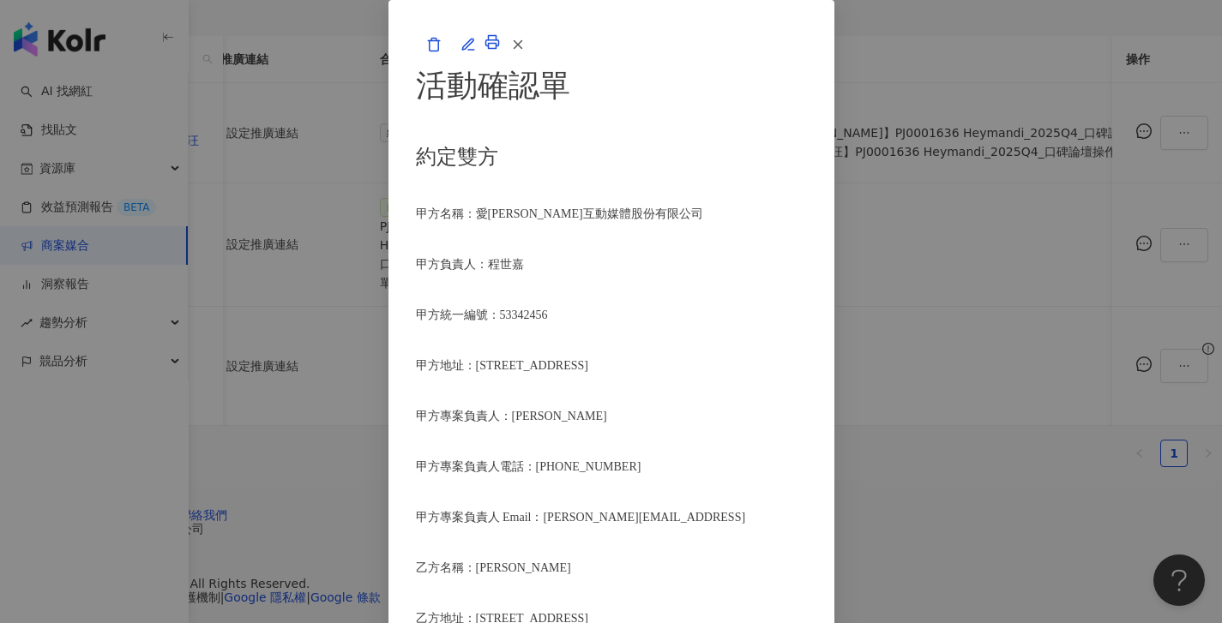
scroll to position [1851, 0]
drag, startPoint x: 519, startPoint y: 288, endPoint x: 504, endPoint y: 288, distance: 14.6
copy span "2025年9月22日前"
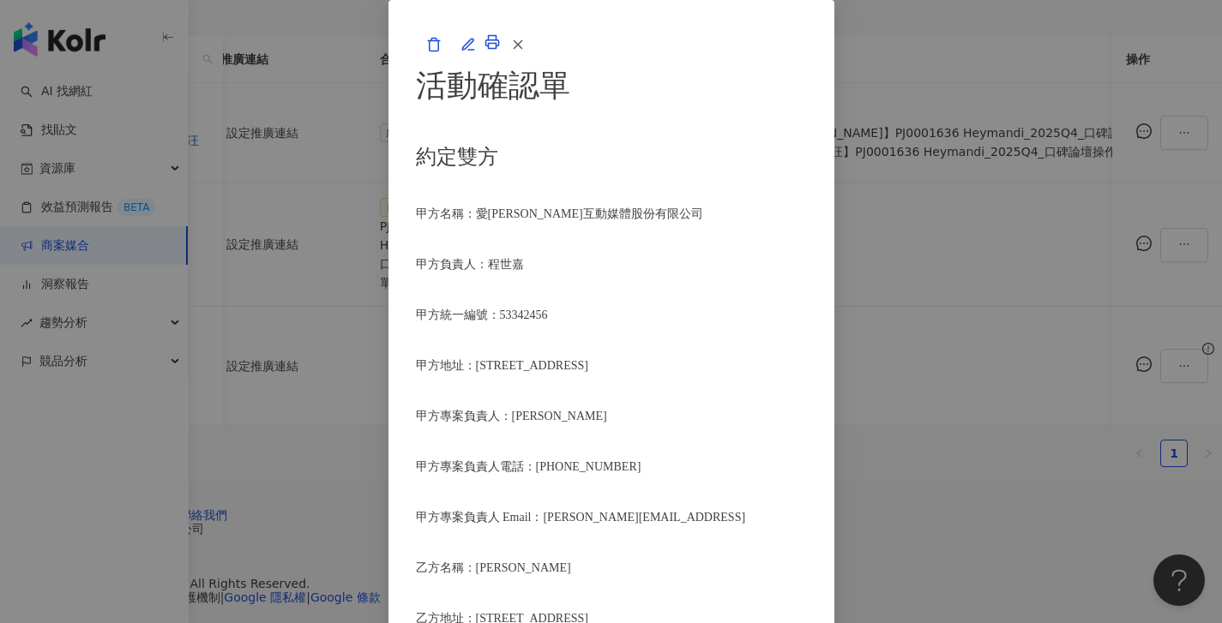
drag, startPoint x: 776, startPoint y: 138, endPoint x: 412, endPoint y: 159, distance: 364.2
copy span "預計於[DATE]以匯款方式完成付款"
